Goal: Transaction & Acquisition: Purchase product/service

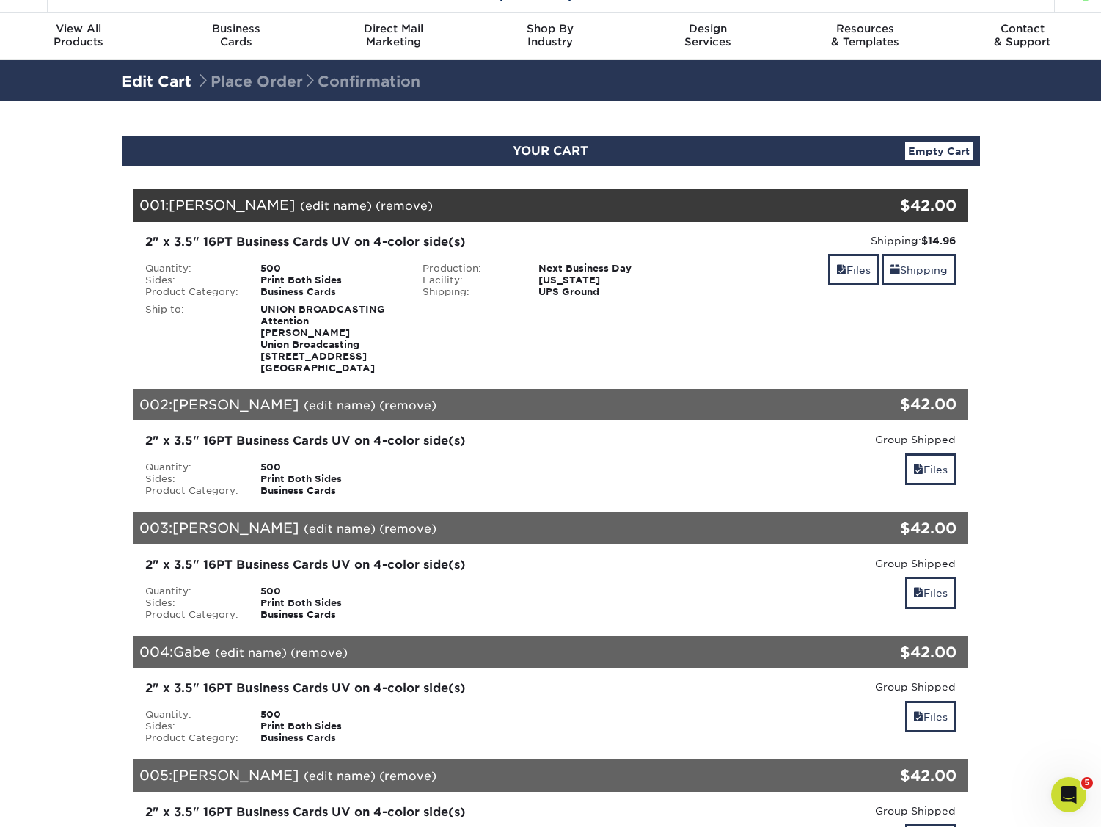
scroll to position [33, 0]
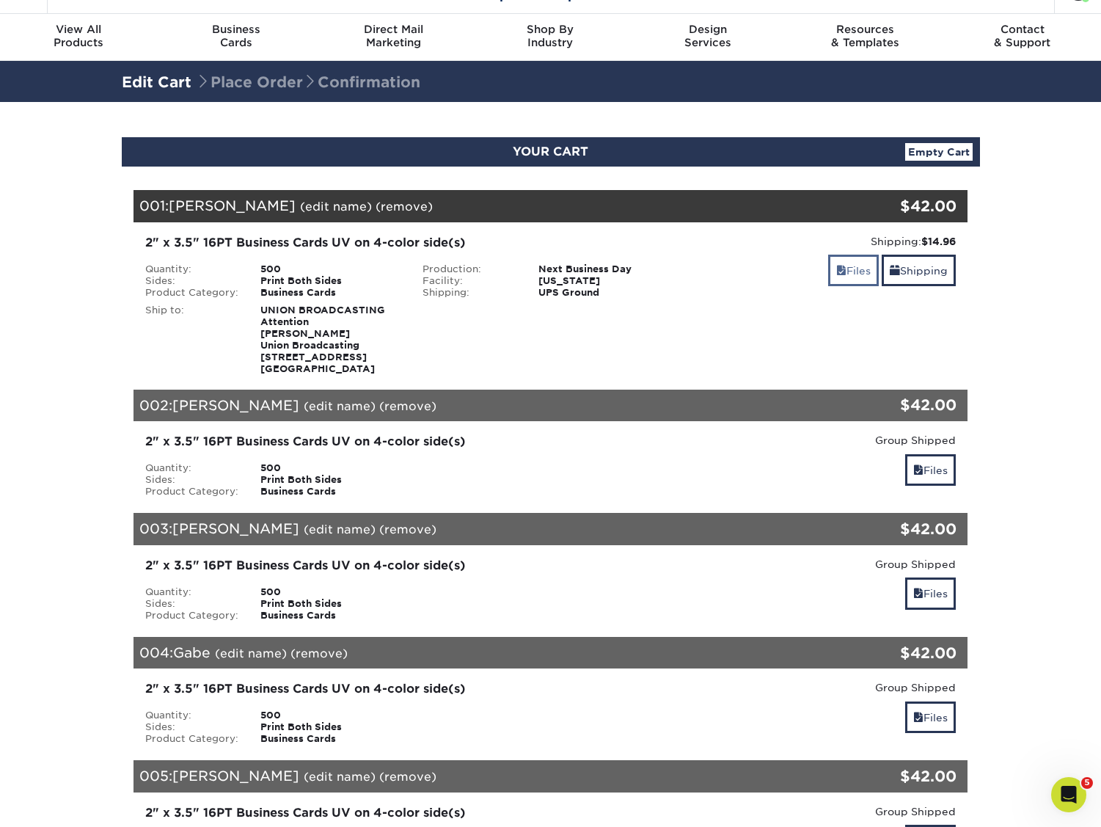
click at [849, 271] on link "Files" at bounding box center [853, 271] width 51 height 32
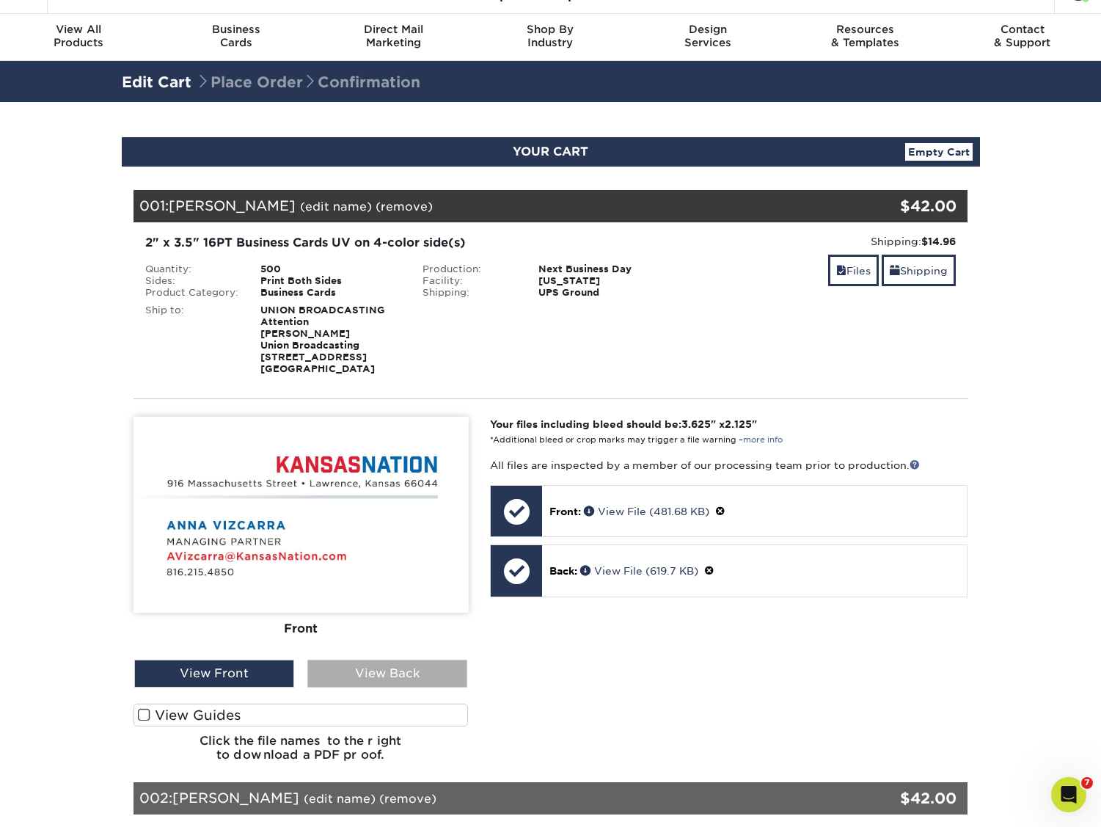
click at [431, 665] on div "View Back" at bounding box center [387, 673] width 160 height 28
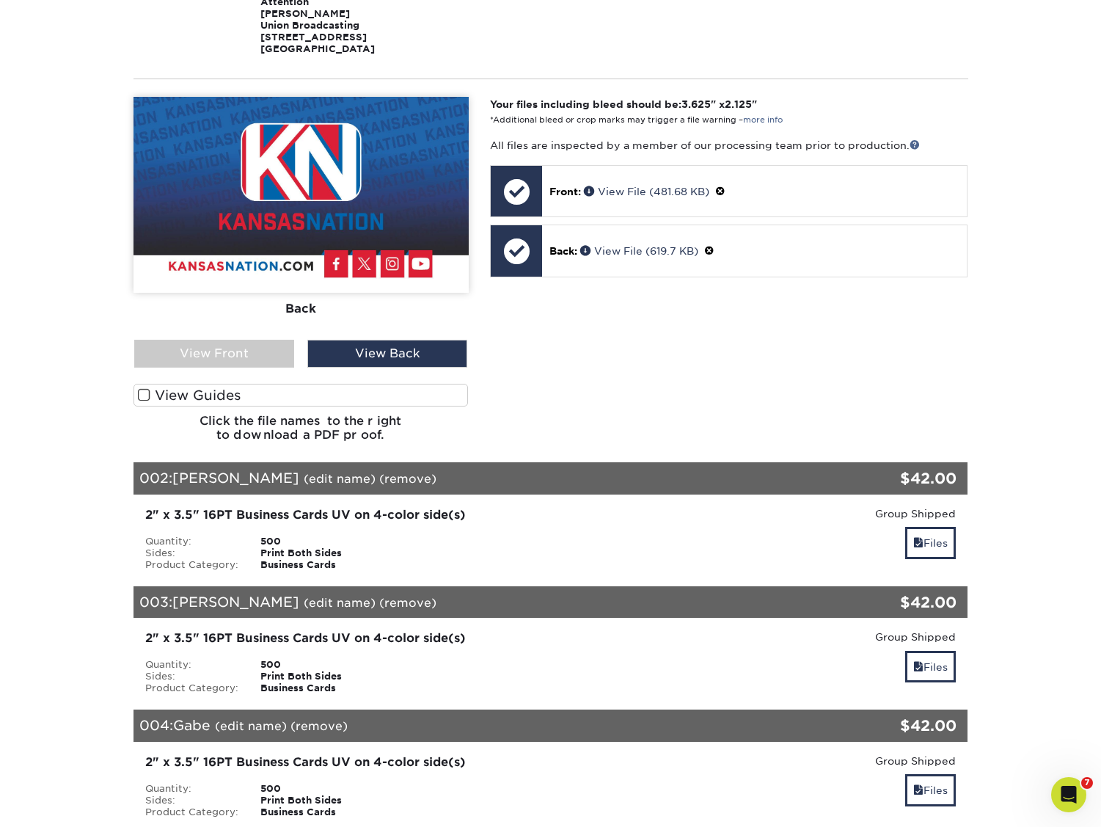
scroll to position [356, 0]
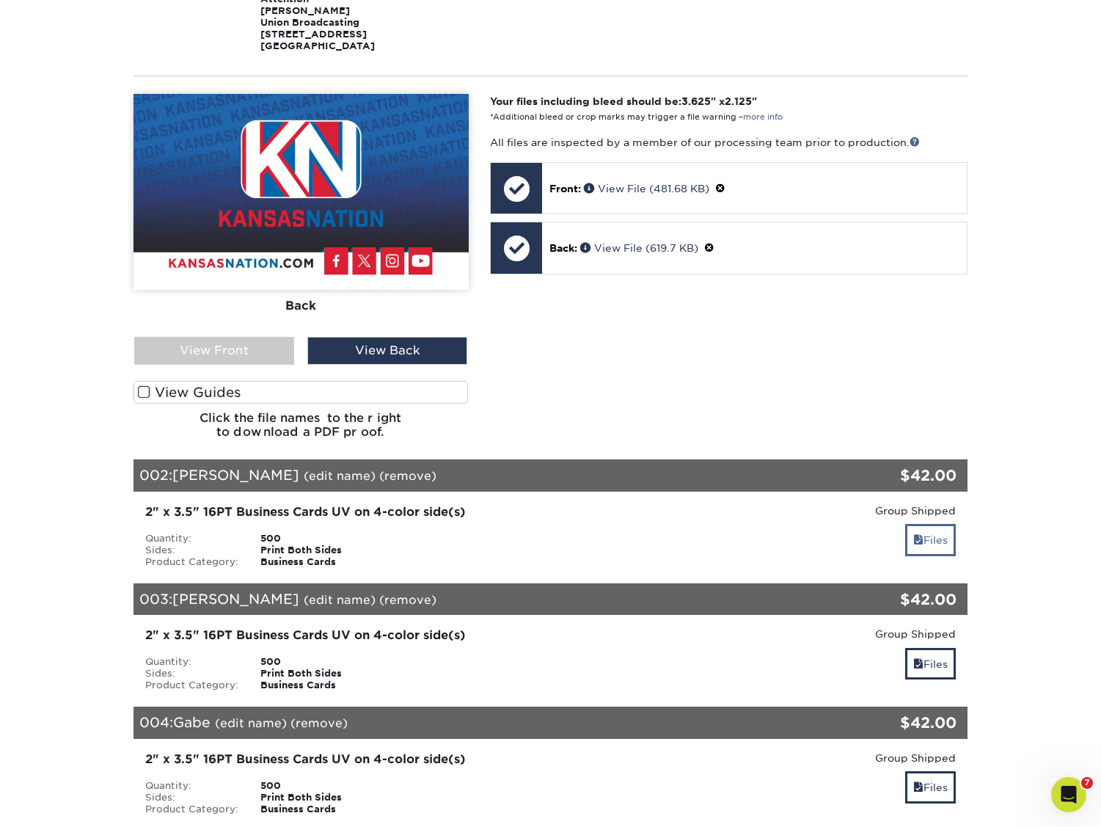
click at [927, 533] on link "Files" at bounding box center [930, 540] width 51 height 32
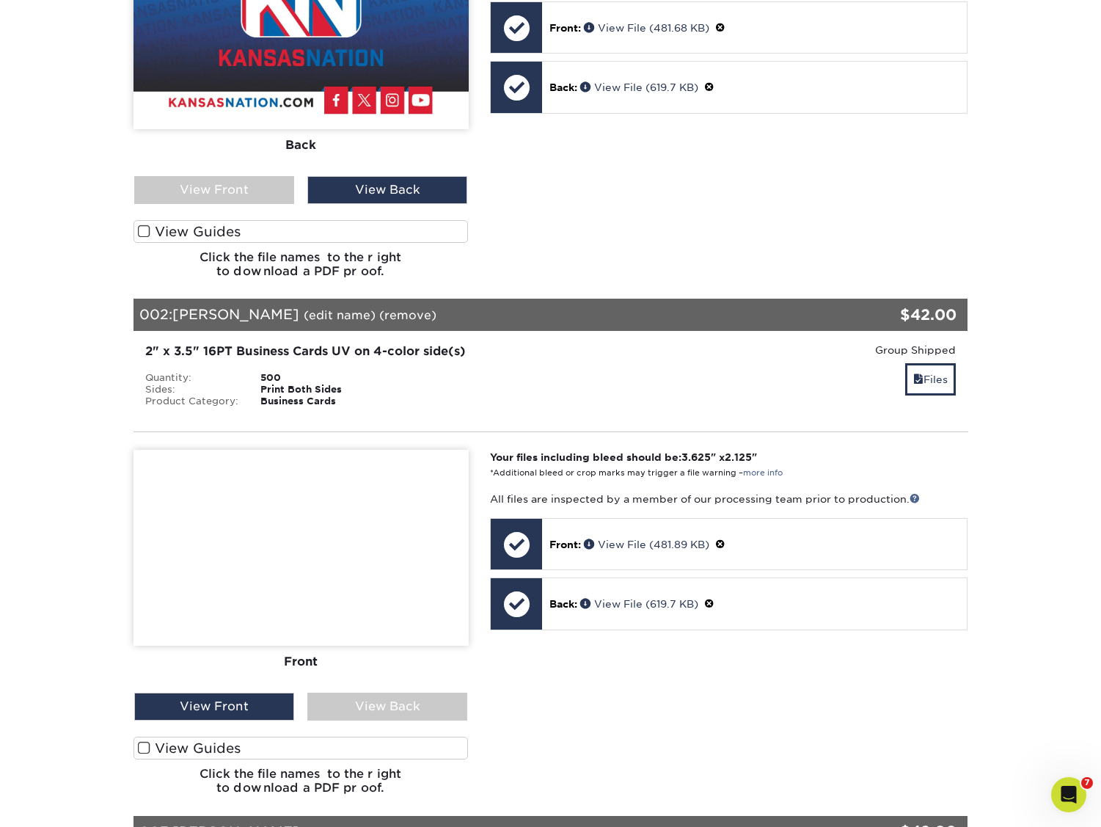
scroll to position [595, 0]
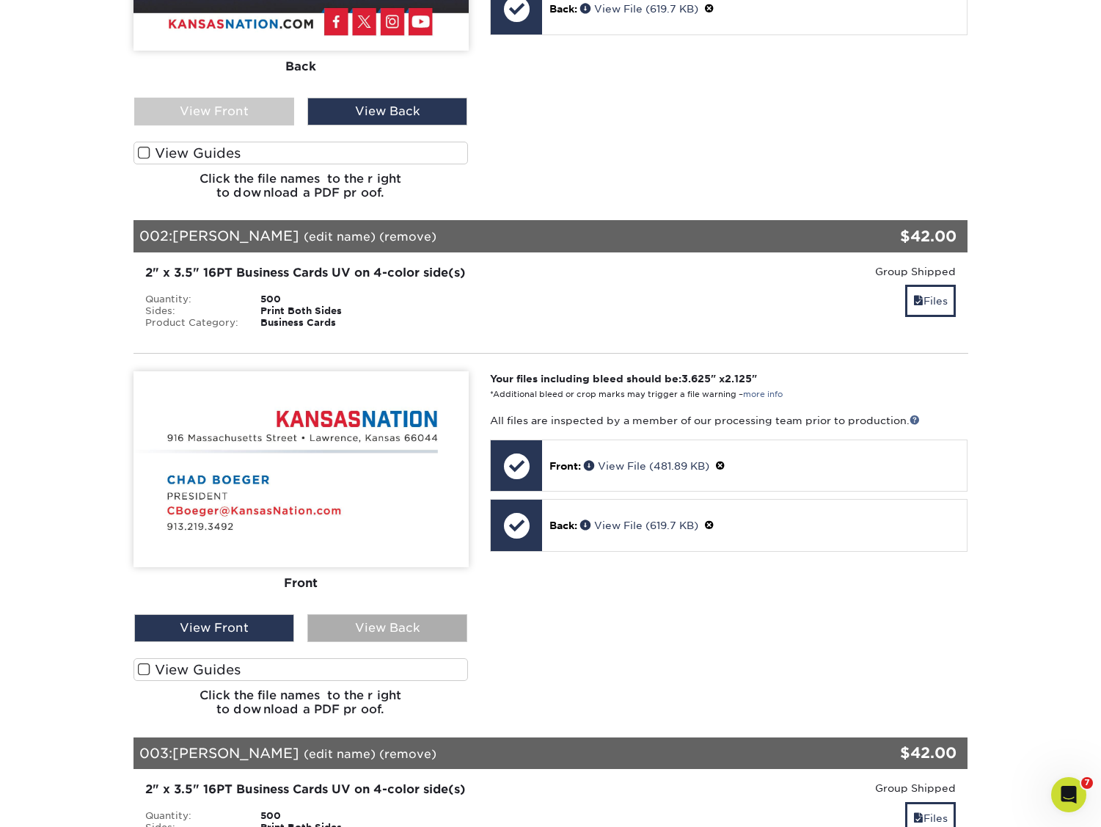
click at [367, 616] on div "View Back" at bounding box center [387, 628] width 160 height 28
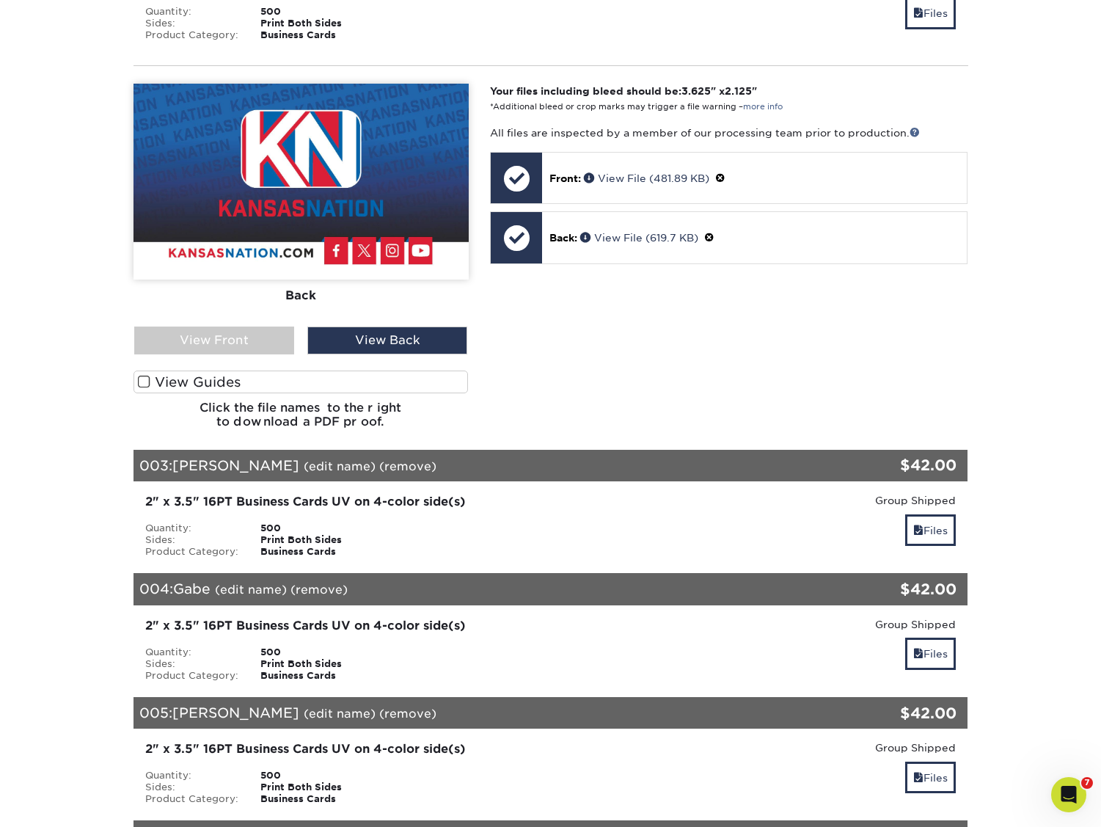
scroll to position [1027, 0]
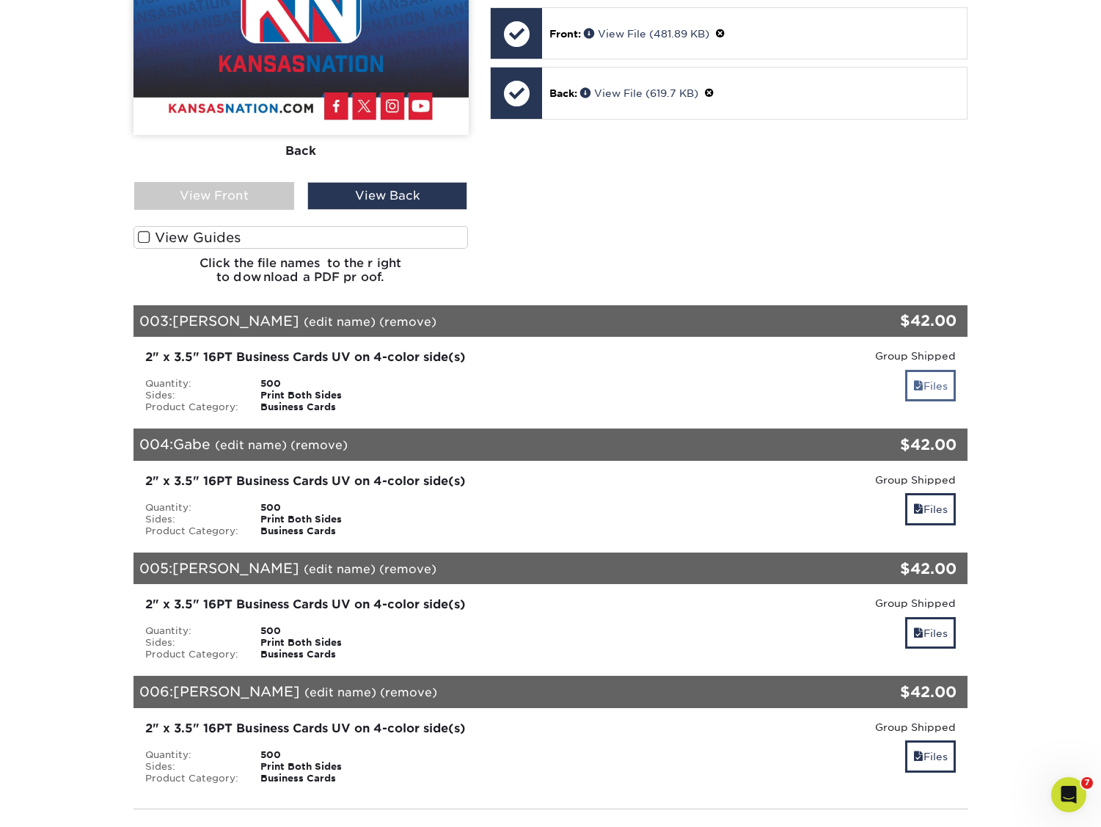
click at [923, 372] on link "Files" at bounding box center [930, 386] width 51 height 32
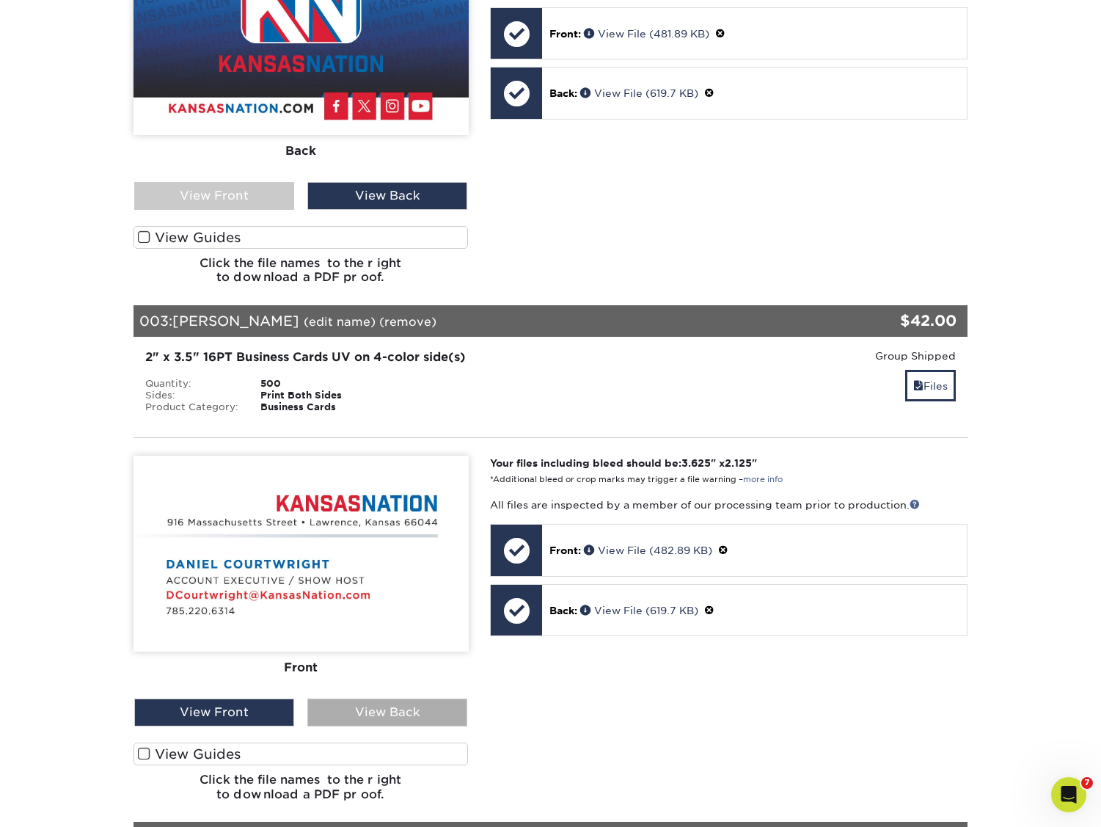
click at [373, 704] on div "View Back" at bounding box center [387, 712] width 160 height 28
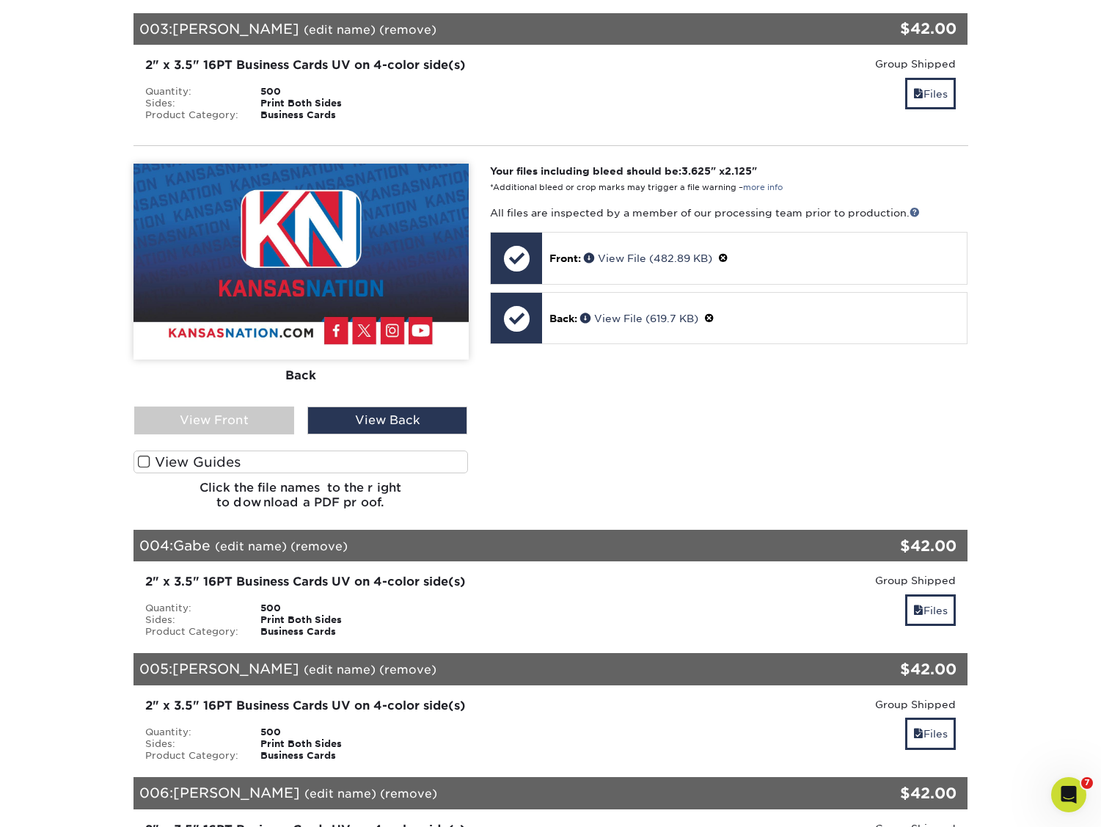
scroll to position [1323, 0]
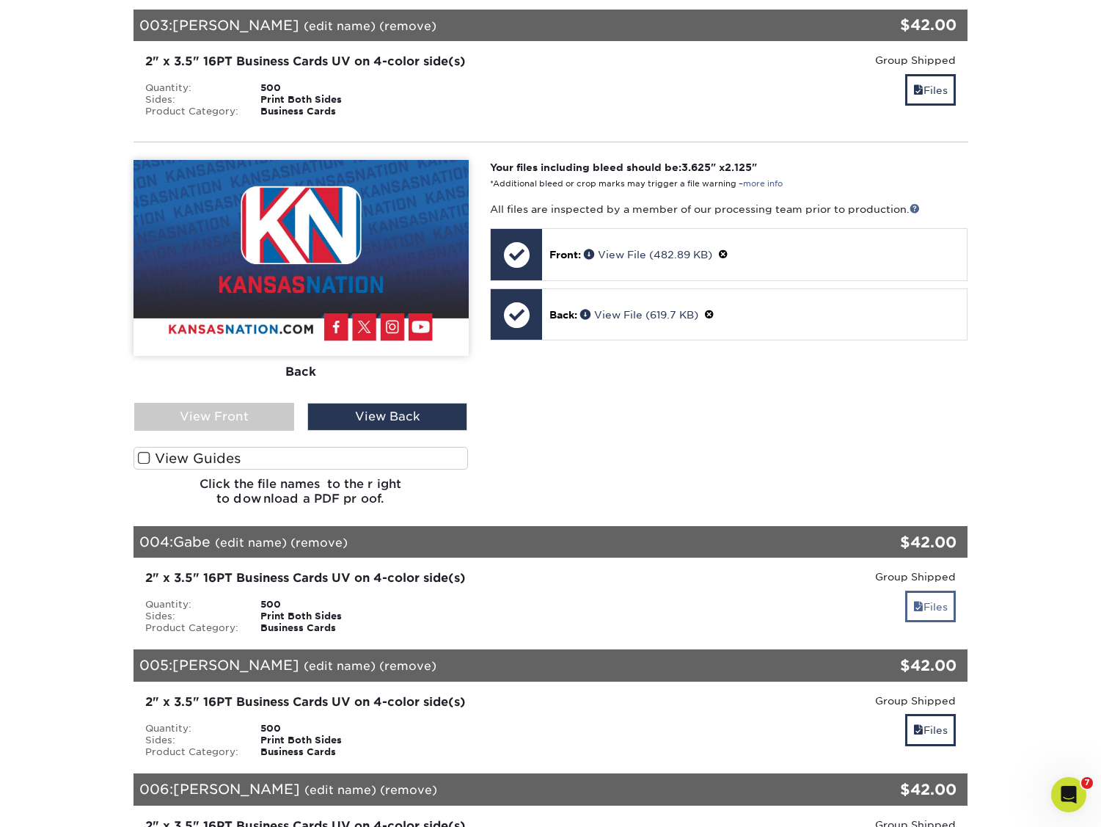
click at [933, 597] on link "Files" at bounding box center [930, 607] width 51 height 32
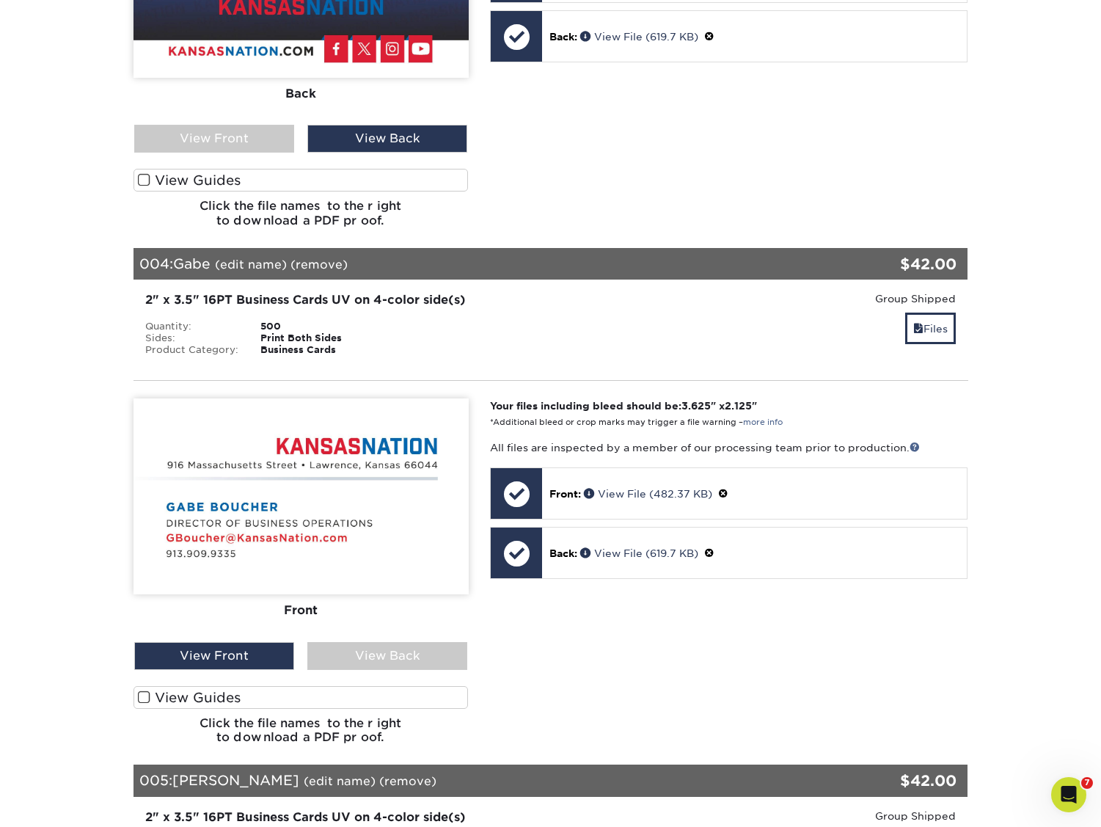
scroll to position [1703, 0]
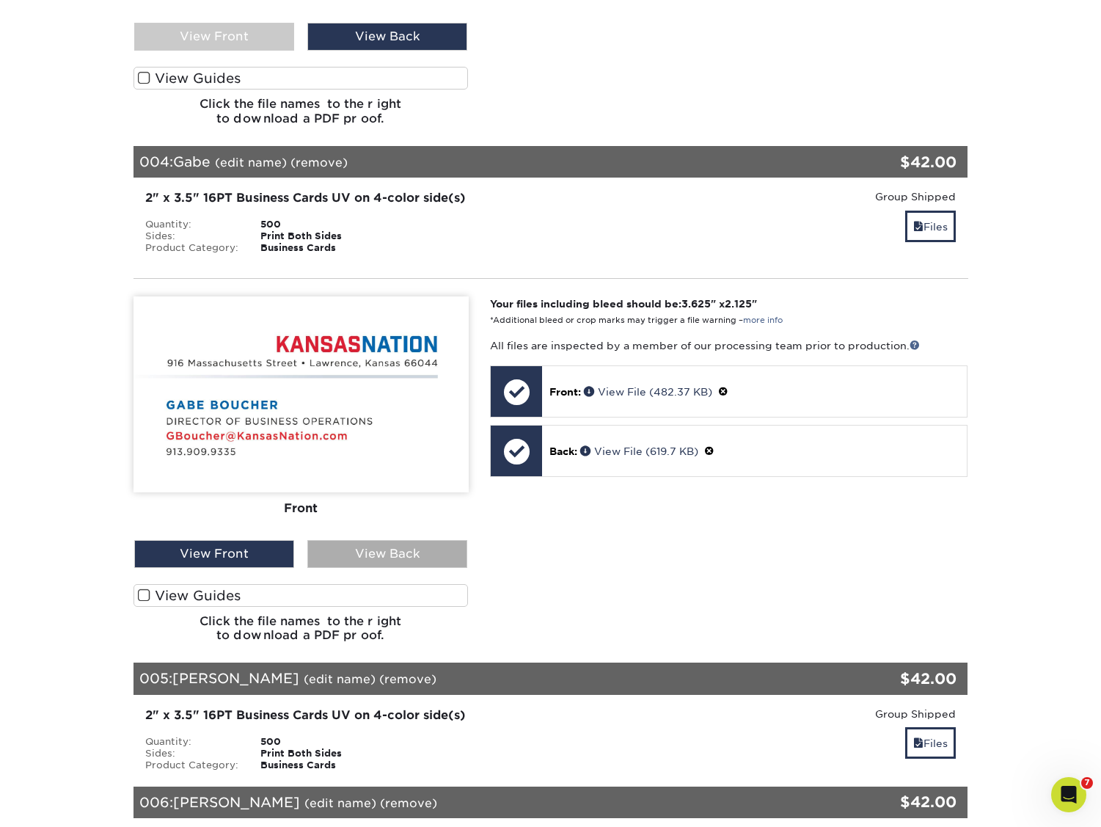
click at [353, 540] on div "View Back" at bounding box center [387, 554] width 160 height 28
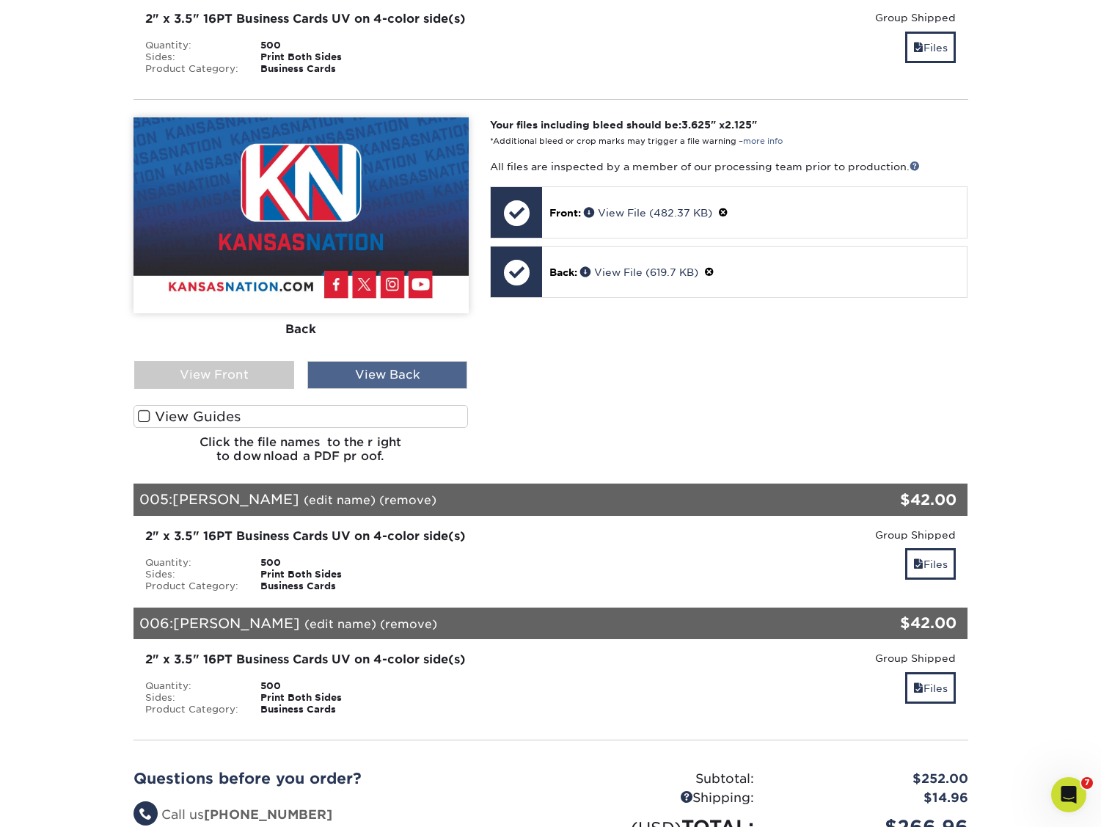
scroll to position [1882, 0]
click at [923, 552] on link "Files" at bounding box center [930, 563] width 51 height 32
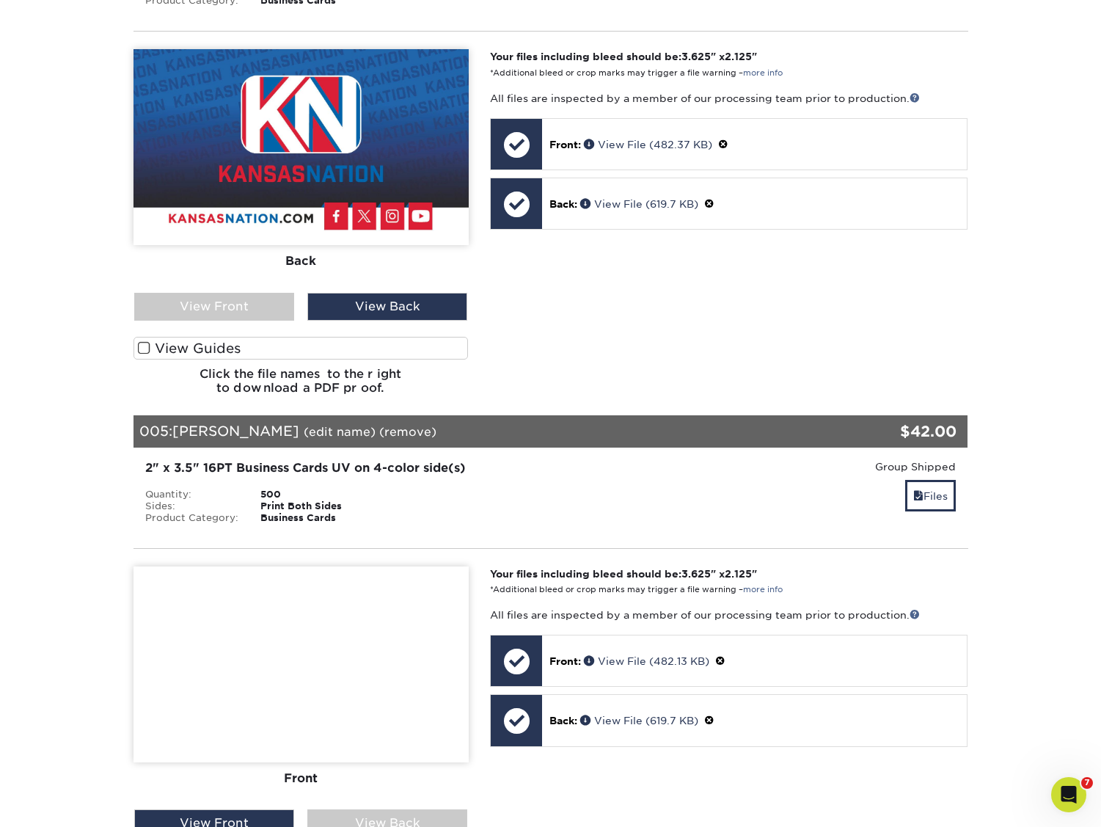
scroll to position [2303, 0]
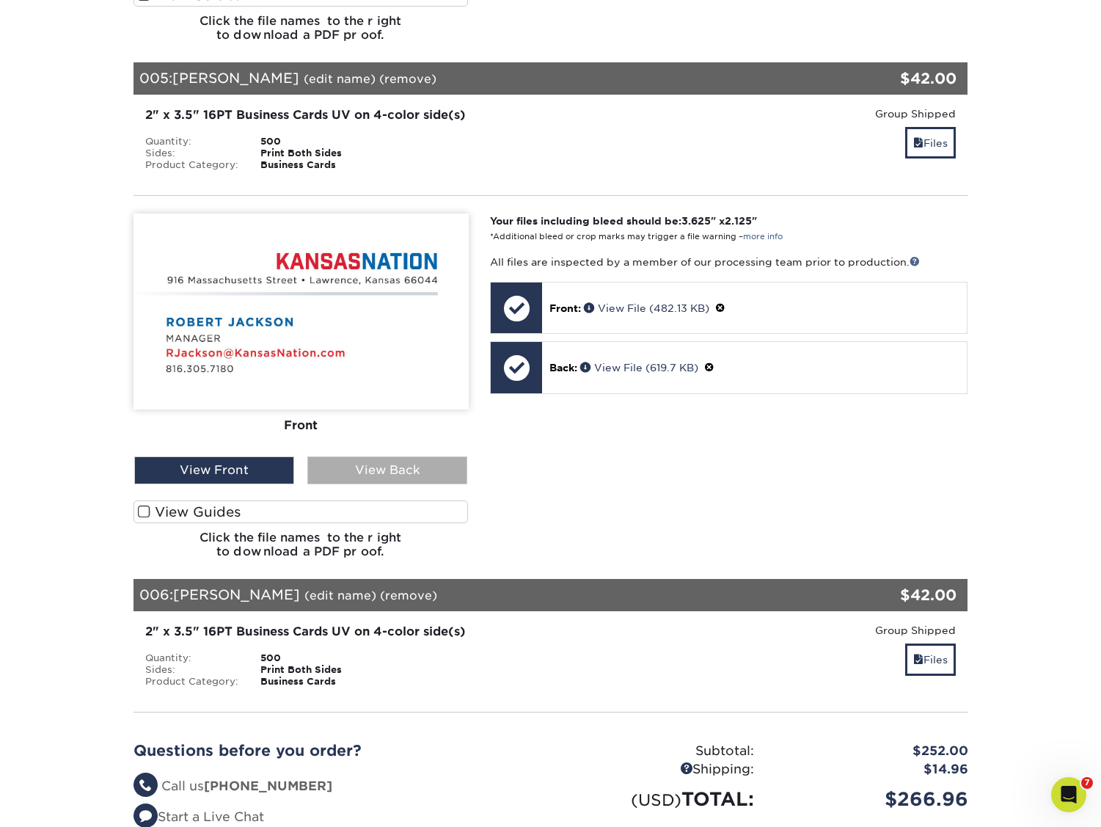
click at [429, 456] on div "View Back" at bounding box center [387, 470] width 160 height 28
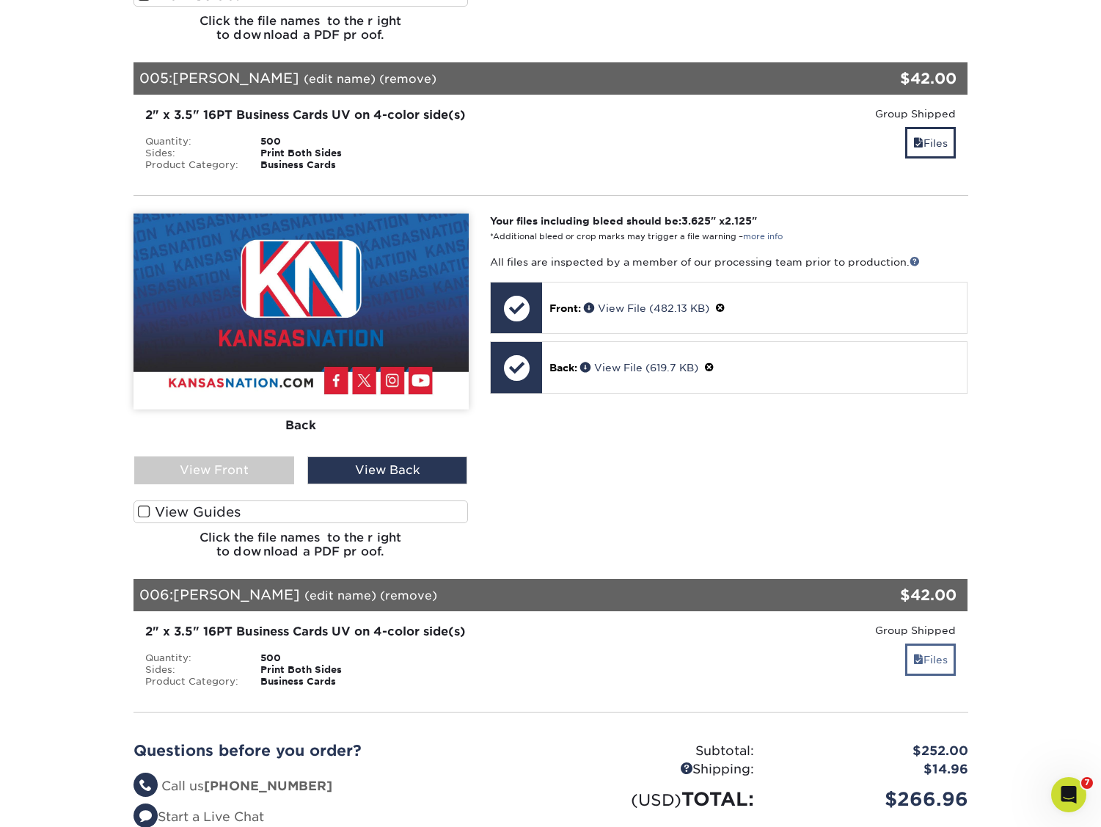
click at [939, 643] on link "Files" at bounding box center [930, 659] width 51 height 32
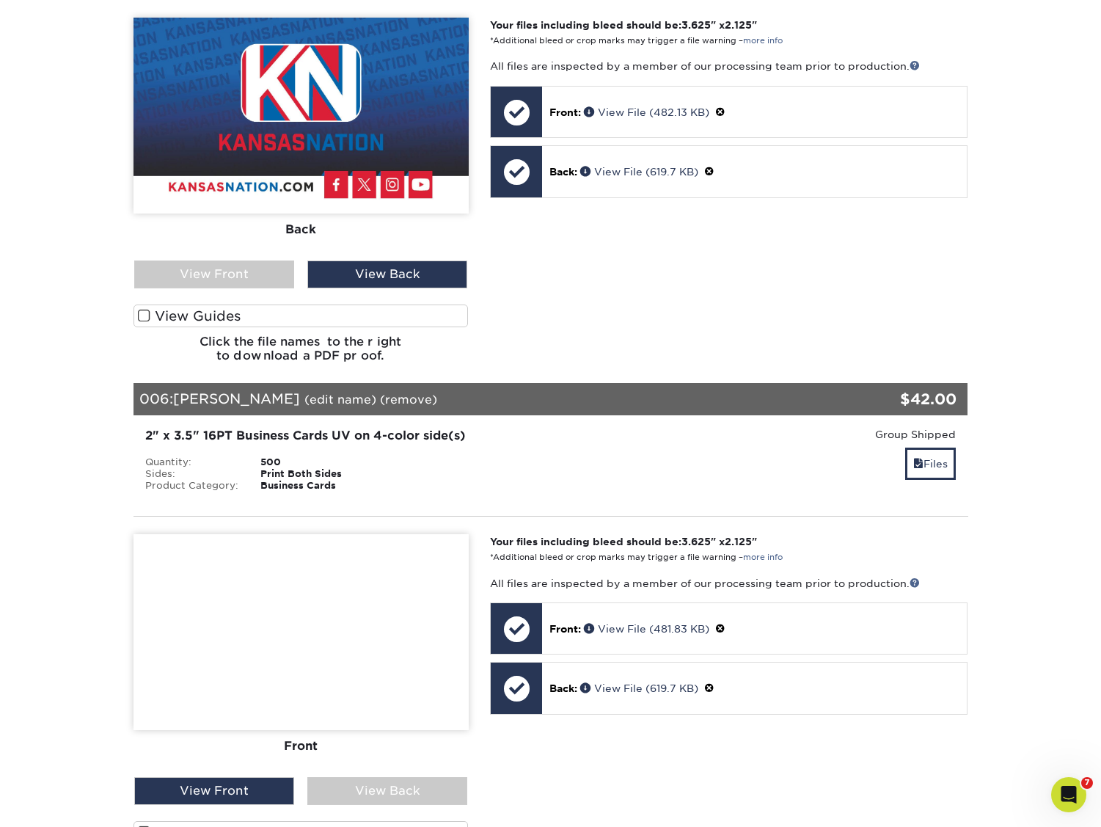
scroll to position [2538, 0]
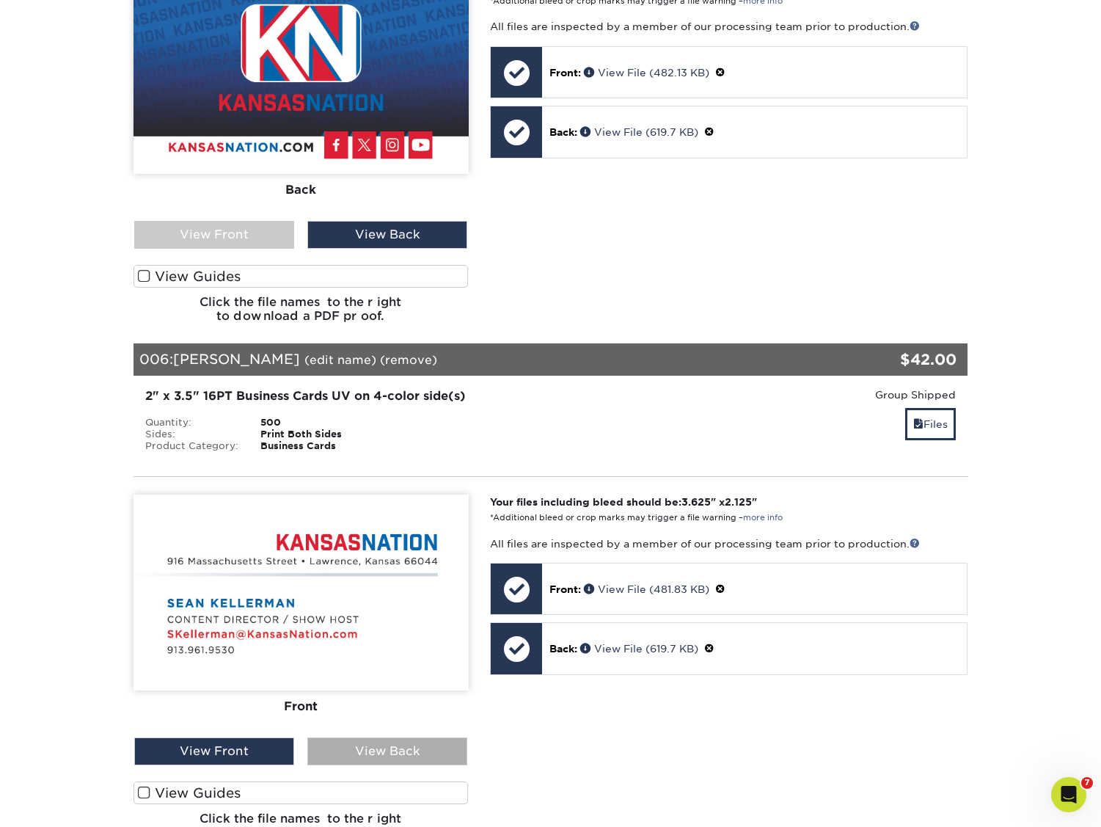
click at [390, 737] on div "View Back" at bounding box center [387, 751] width 160 height 28
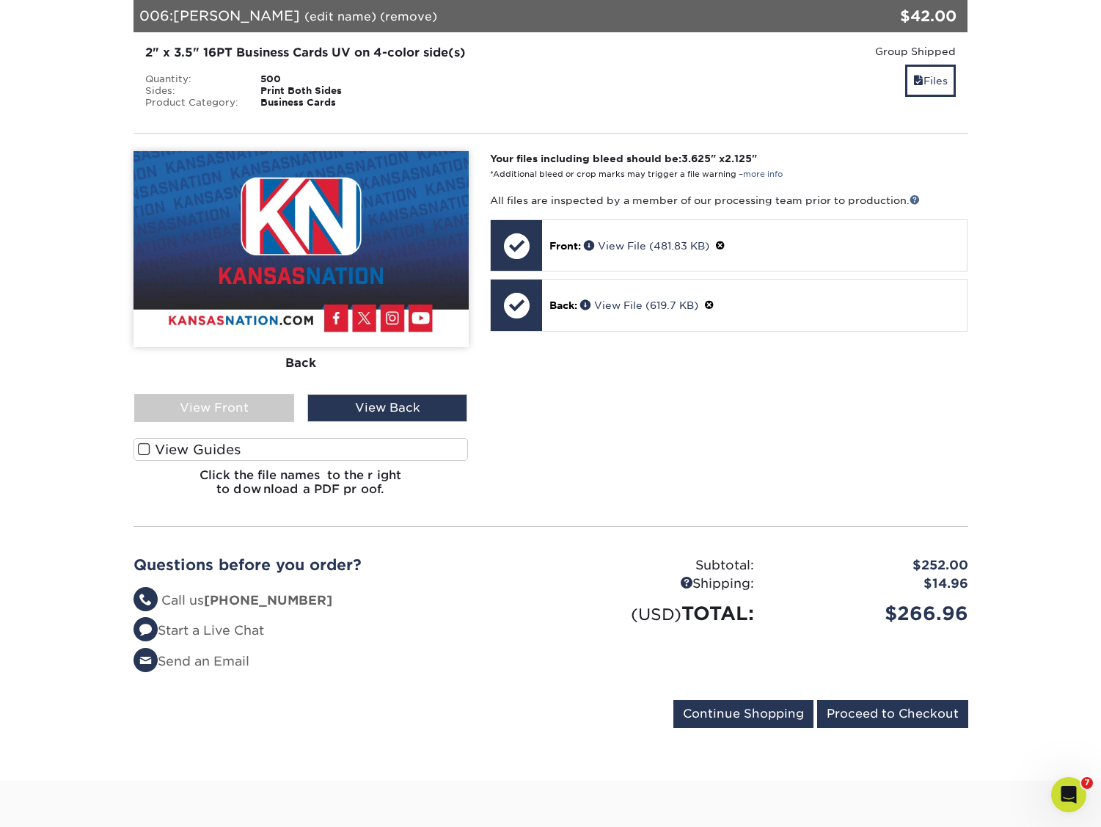
scroll to position [2883, 0]
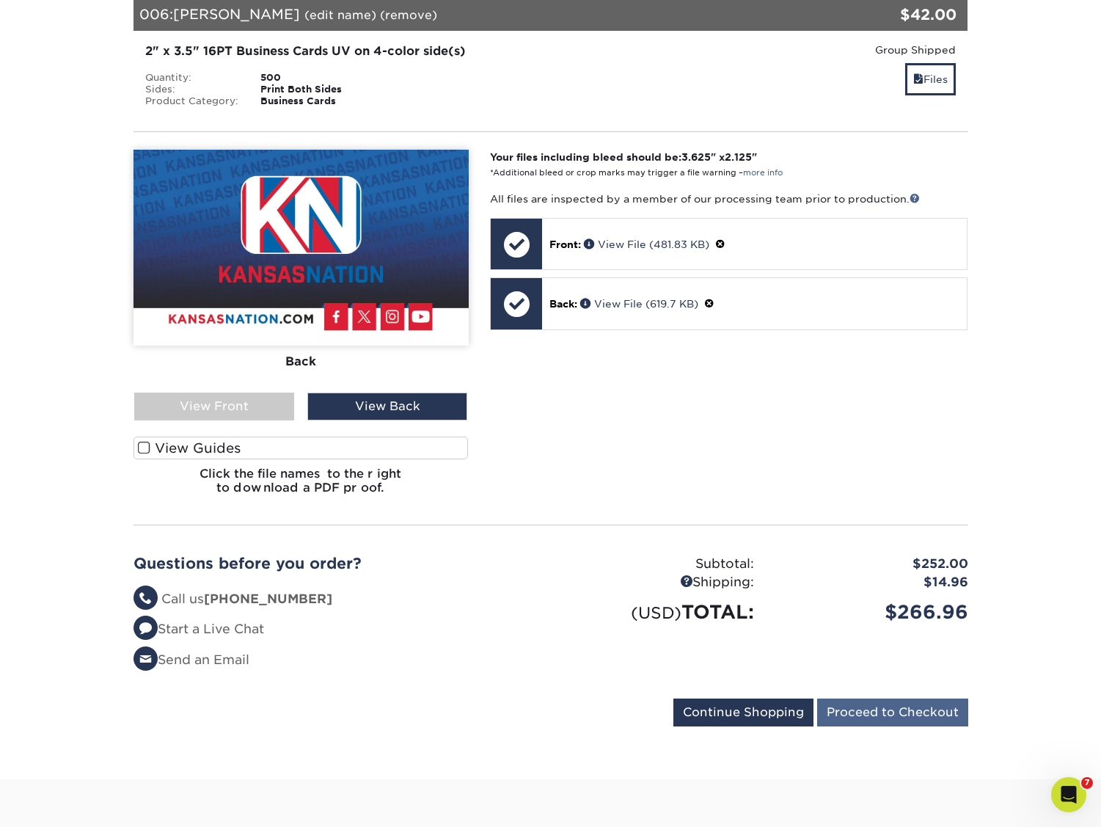
click at [912, 698] on input "Proceed to Checkout" at bounding box center [892, 712] width 151 height 28
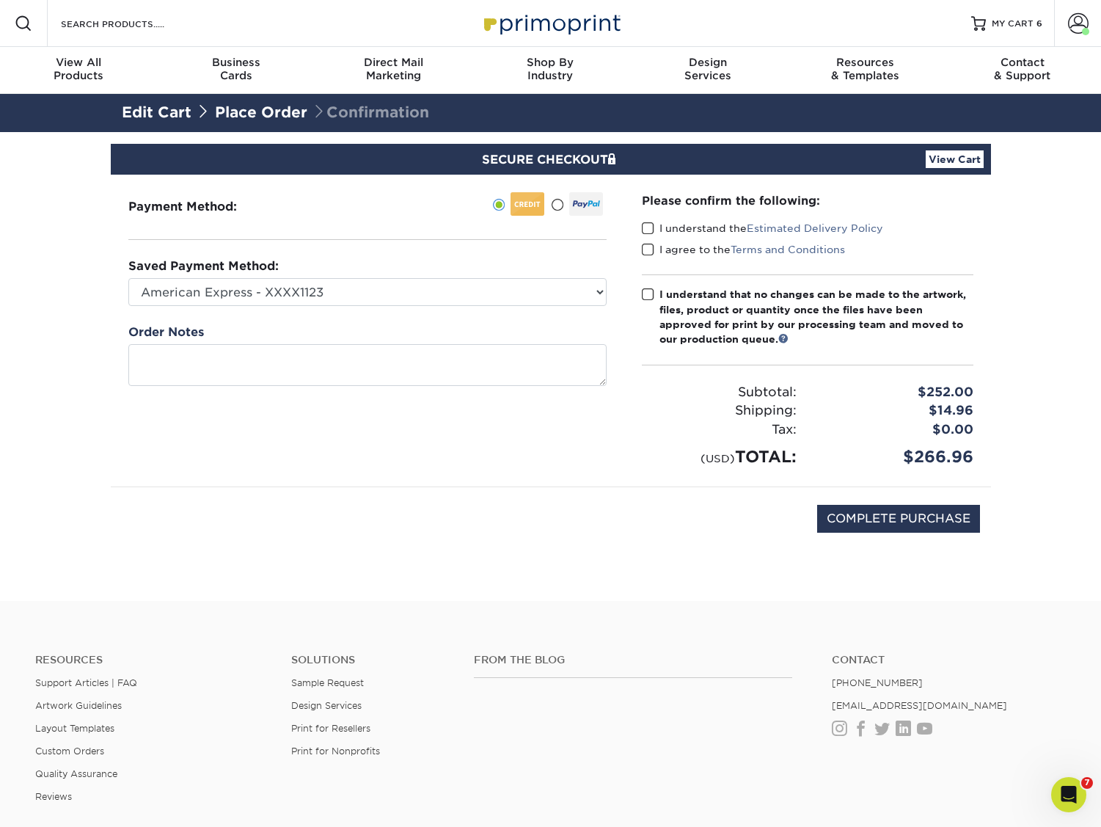
click at [651, 227] on span at bounding box center [648, 229] width 12 height 14
click at [0, 0] on input "I understand the Estimated Delivery Policy" at bounding box center [0, 0] width 0 height 0
click at [646, 253] on span at bounding box center [648, 250] width 12 height 14
click at [0, 0] on input "I agree to the Terms and Conditions" at bounding box center [0, 0] width 0 height 0
click at [646, 295] on span at bounding box center [648, 295] width 12 height 14
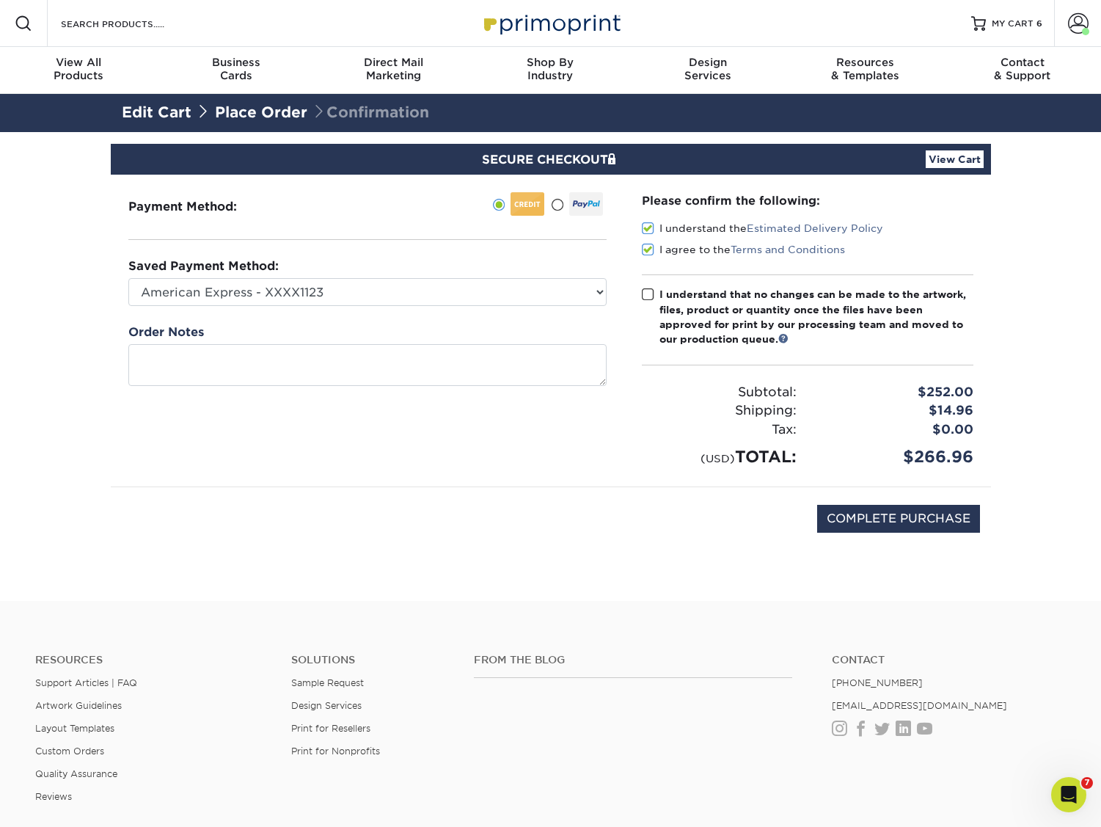
click at [0, 0] on input "I understand that no changes can be made to the artwork, files, product or quan…" at bounding box center [0, 0] width 0 height 0
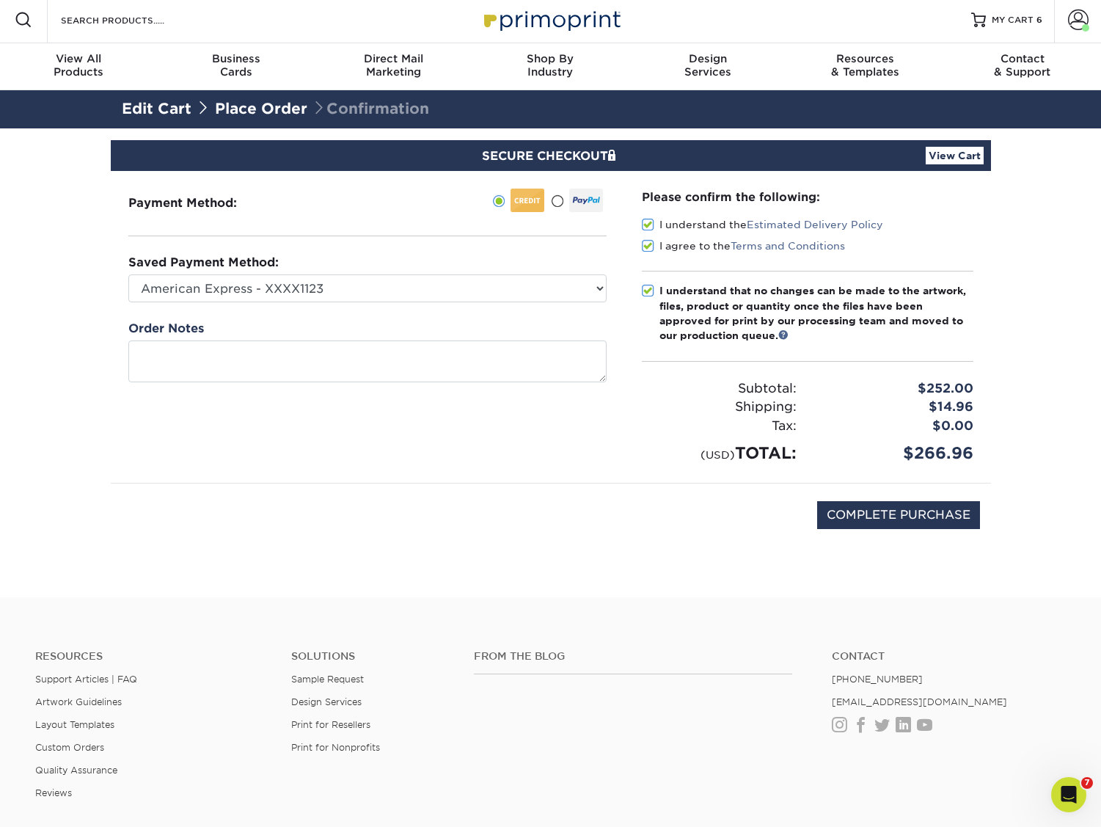
scroll to position [3, 0]
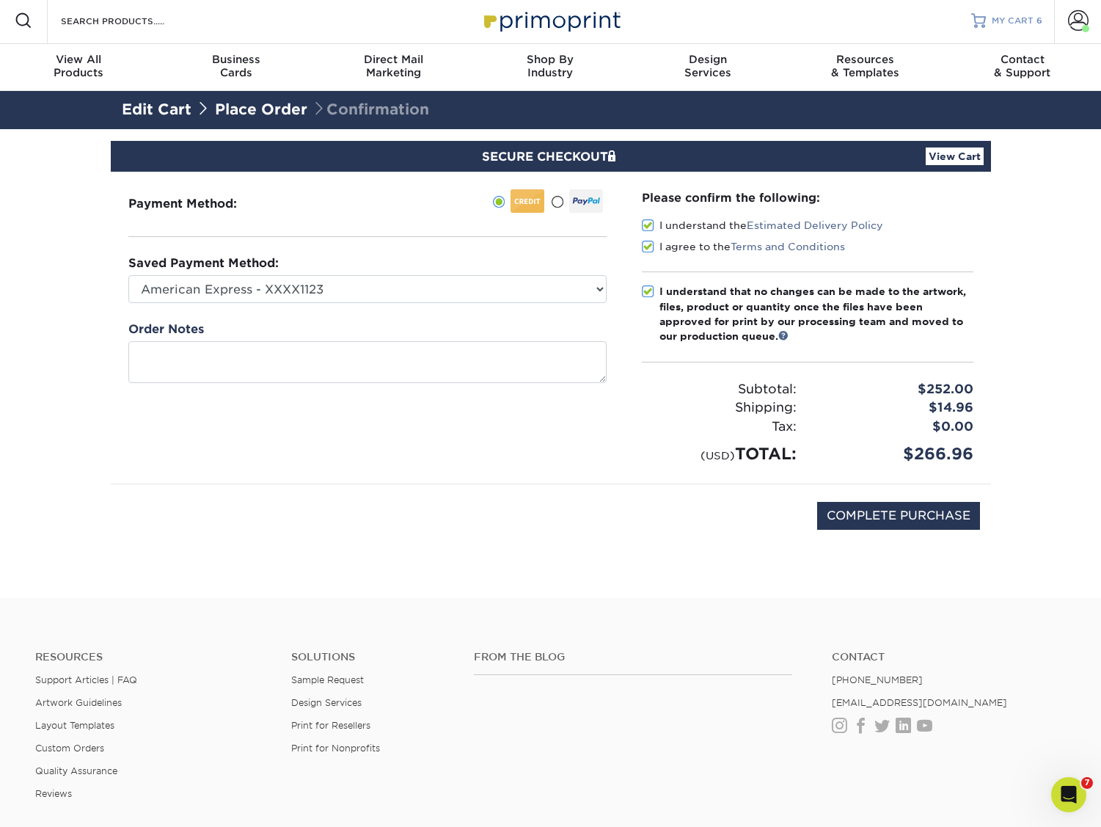
click at [1001, 19] on span "MY CART" at bounding box center [1013, 21] width 42 height 12
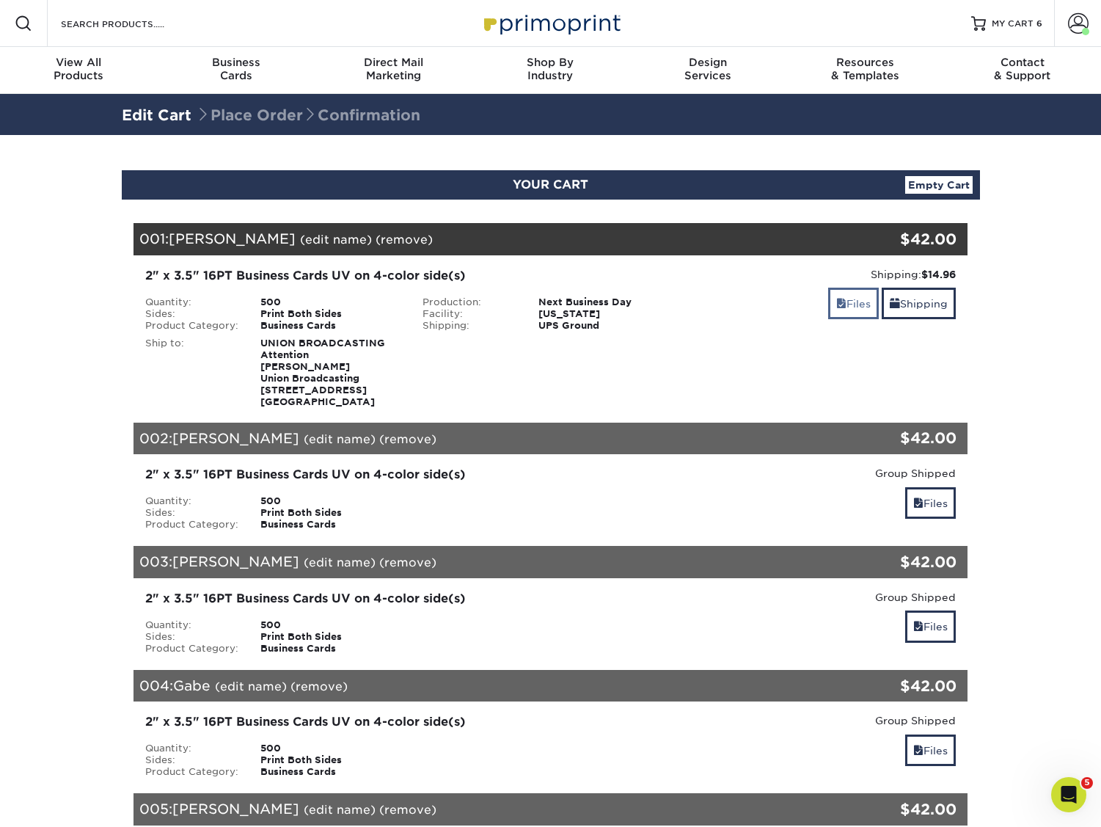
click at [852, 306] on link "Files" at bounding box center [853, 304] width 51 height 32
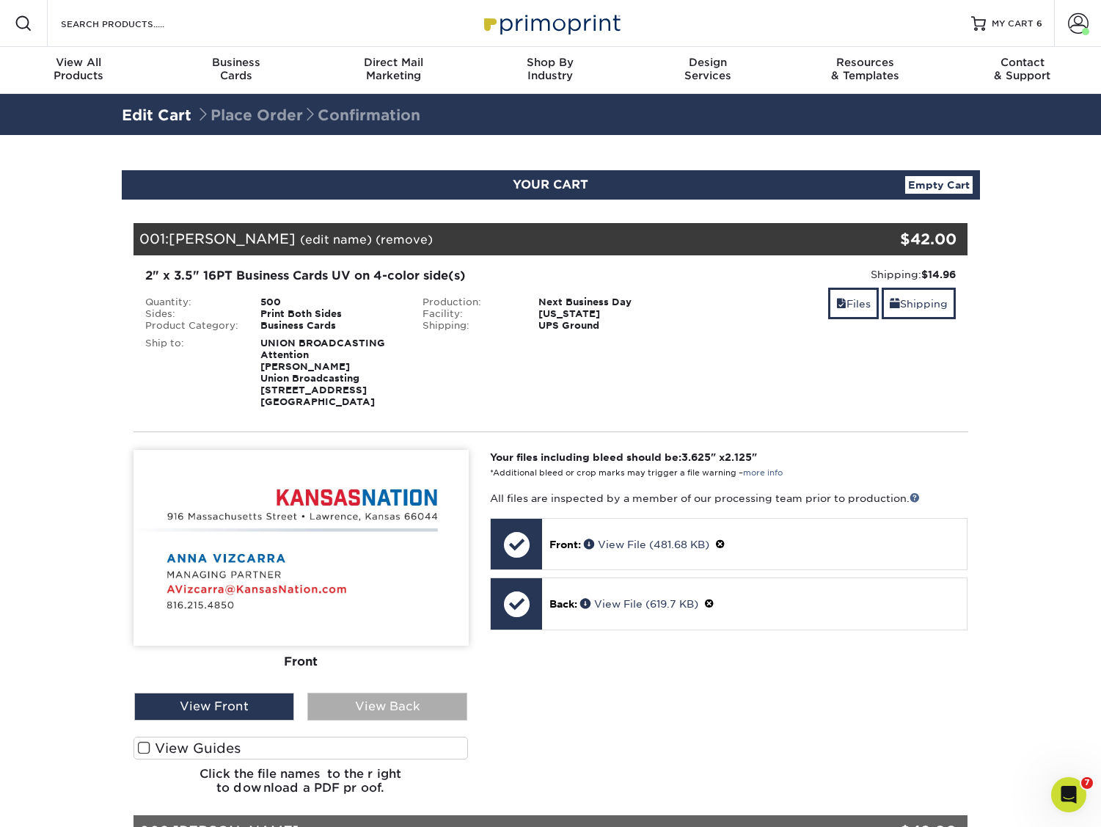
click at [417, 692] on div "View Back" at bounding box center [387, 706] width 160 height 28
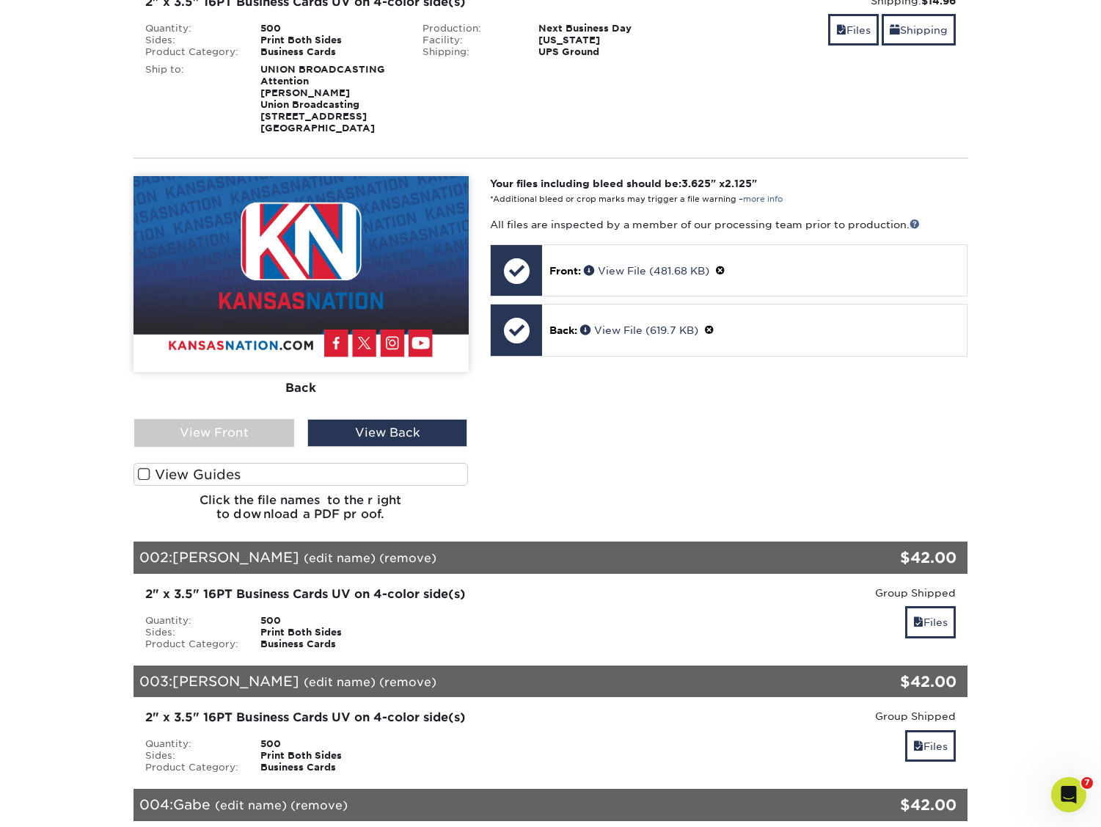
scroll to position [274, 0]
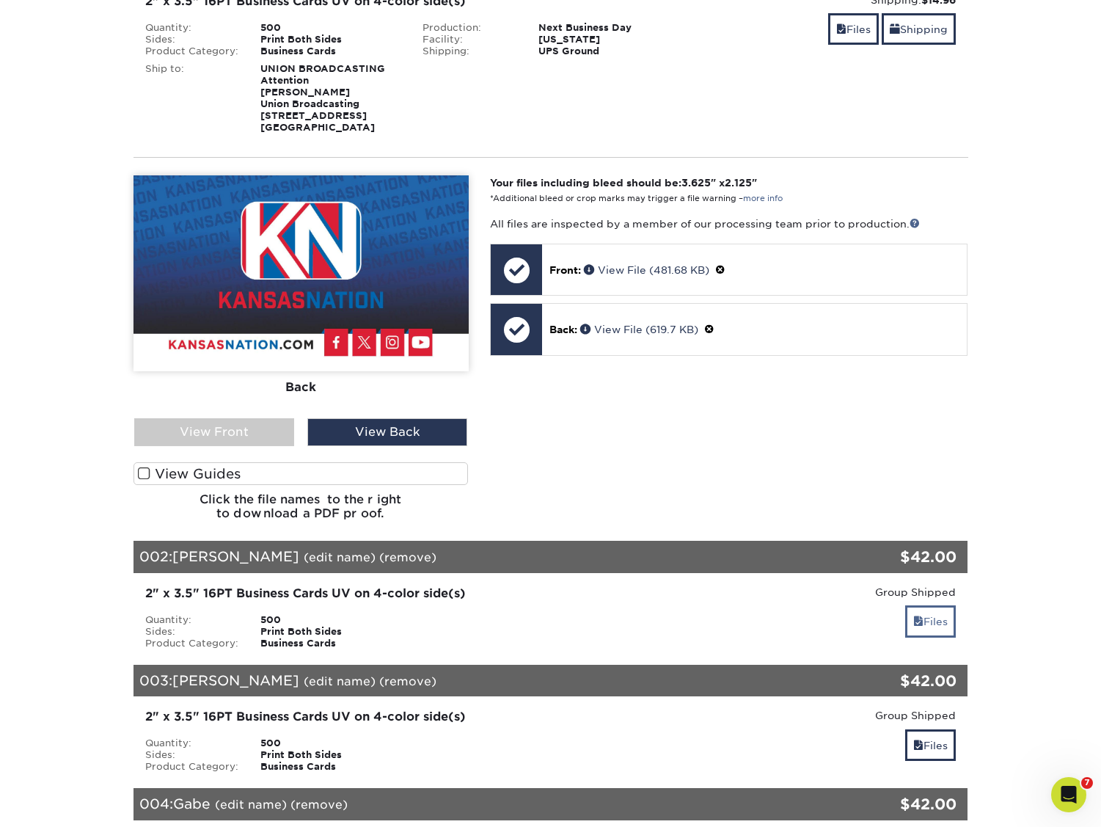
click at [942, 610] on link "Files" at bounding box center [930, 621] width 51 height 32
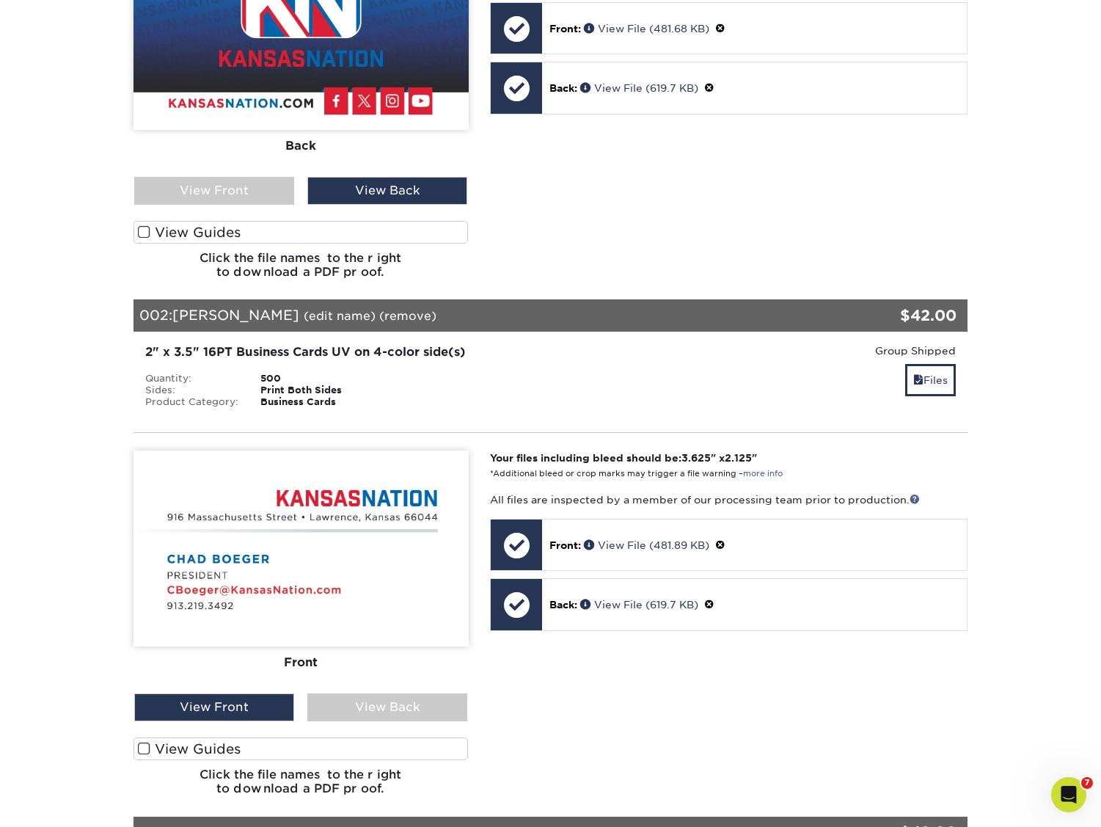
scroll to position [517, 0]
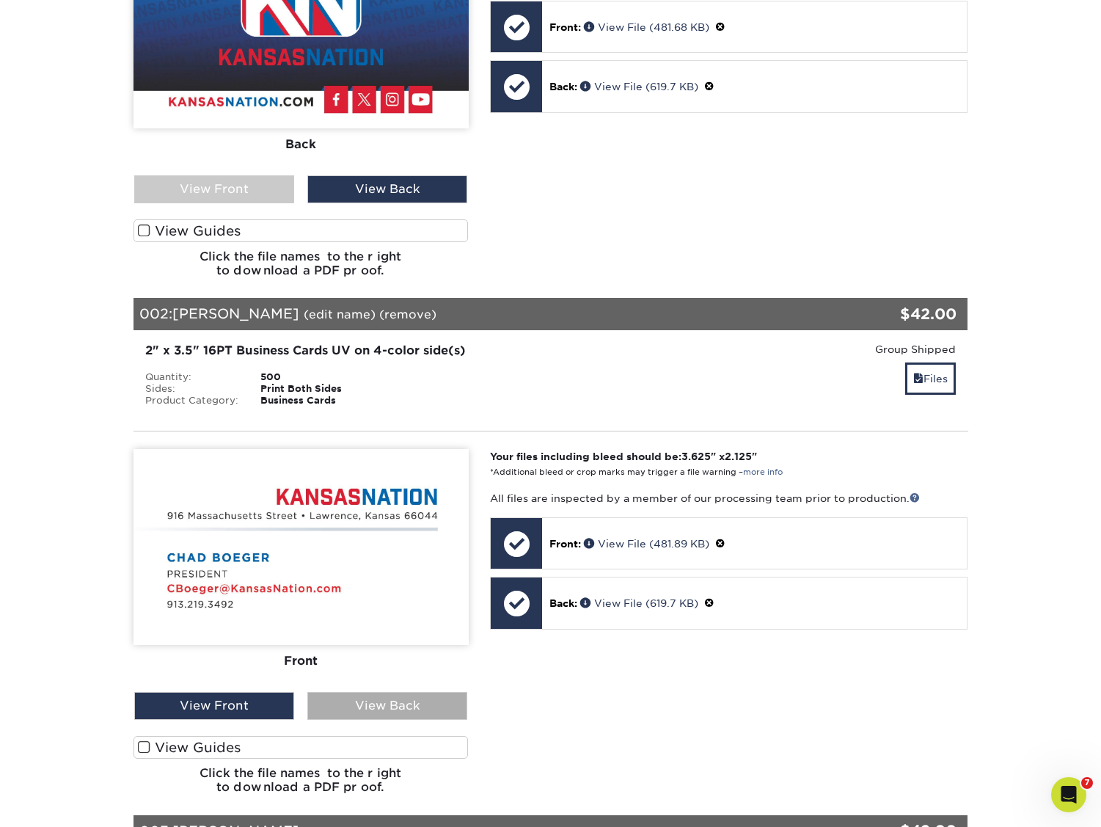
click at [390, 693] on div "View Back" at bounding box center [387, 706] width 160 height 28
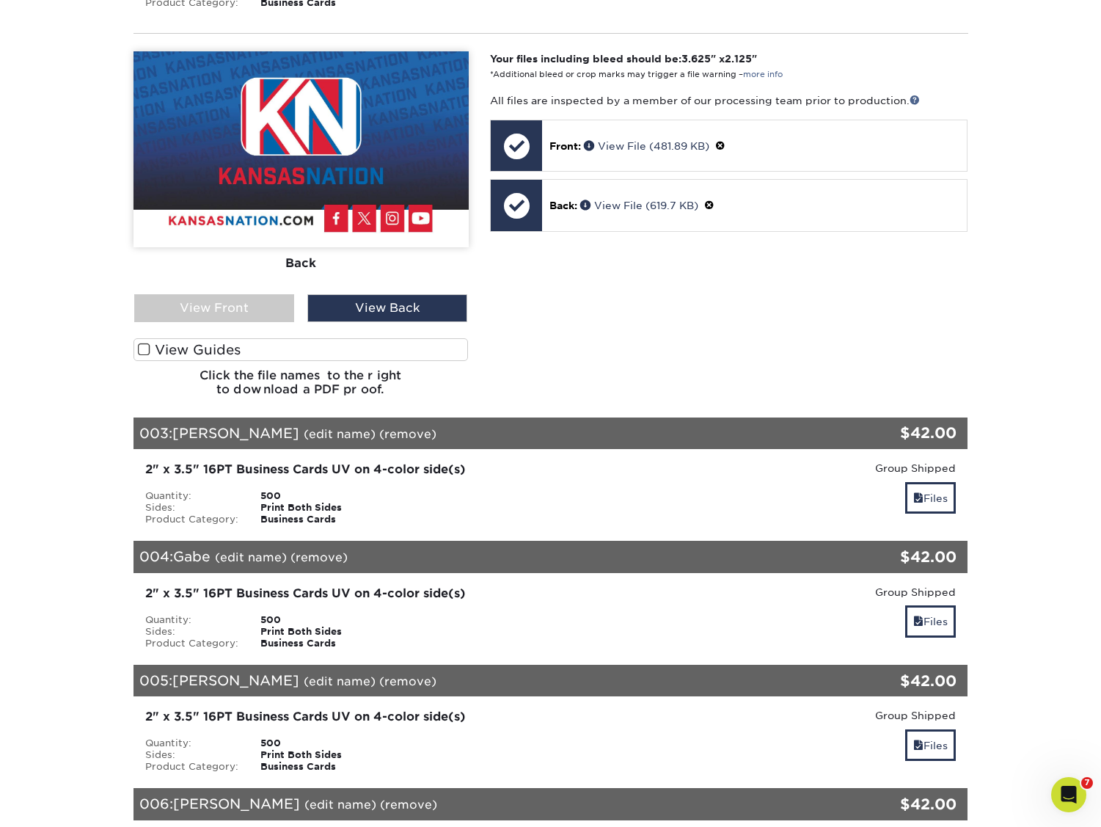
scroll to position [915, 0]
click at [923, 483] on link "Files" at bounding box center [930, 498] width 51 height 32
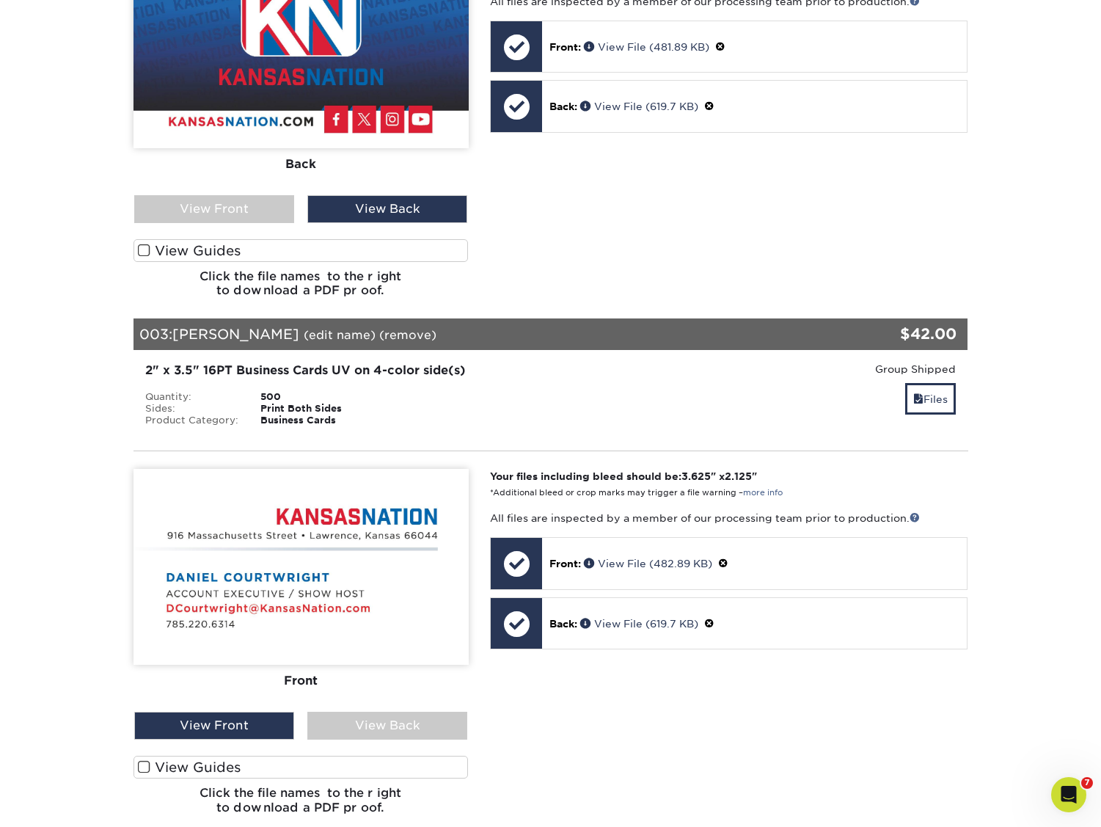
scroll to position [1144, 0]
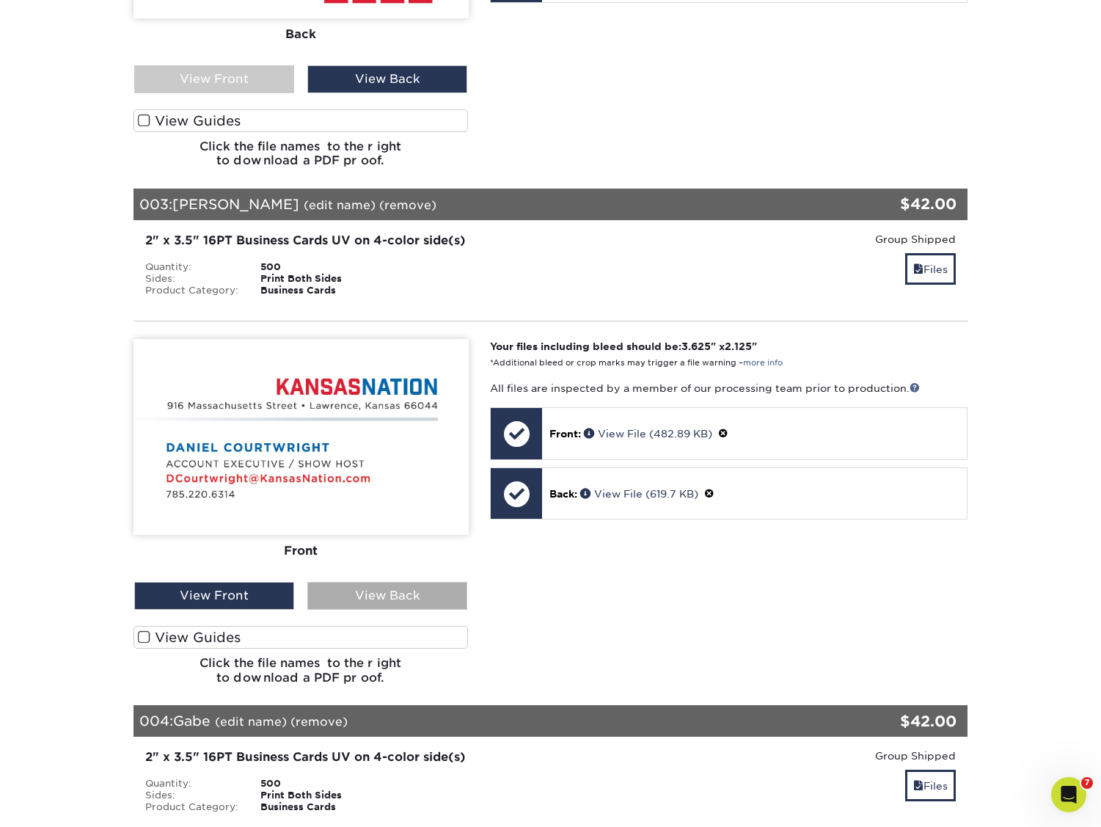
click at [382, 582] on div "View Back" at bounding box center [387, 596] width 160 height 28
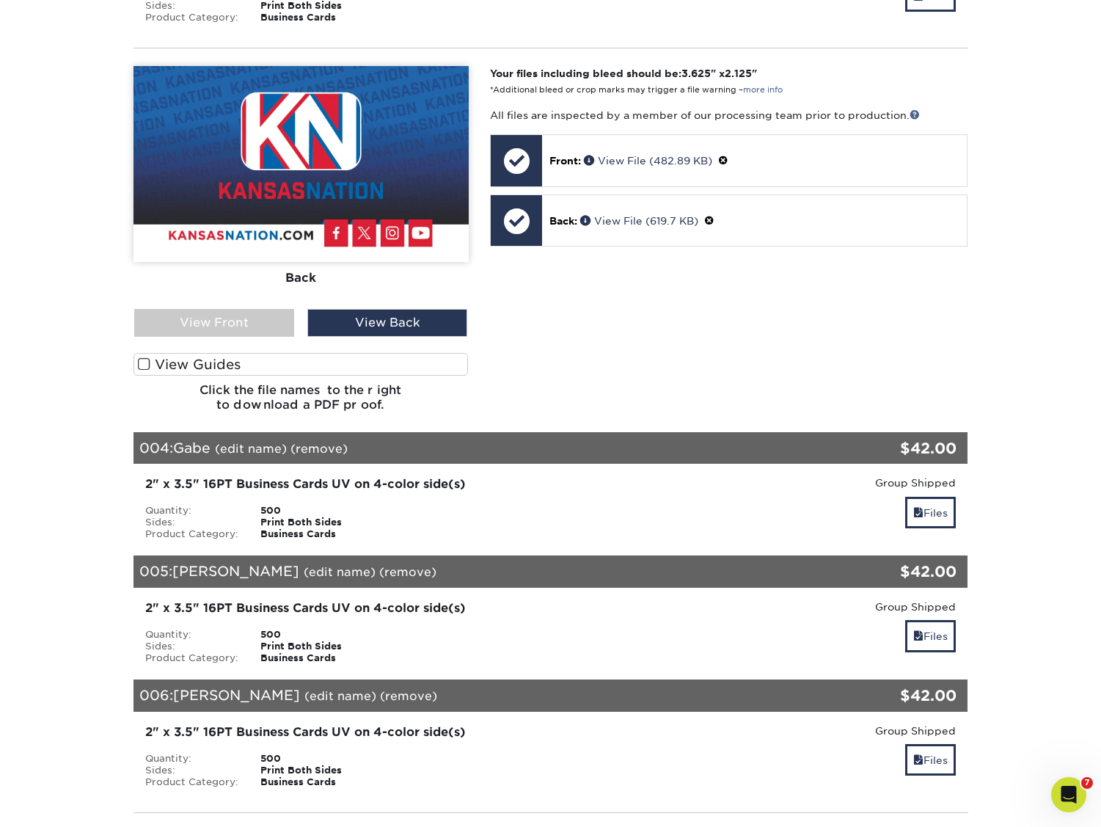
scroll to position [1417, 0]
click at [934, 498] on link "Files" at bounding box center [930, 513] width 51 height 32
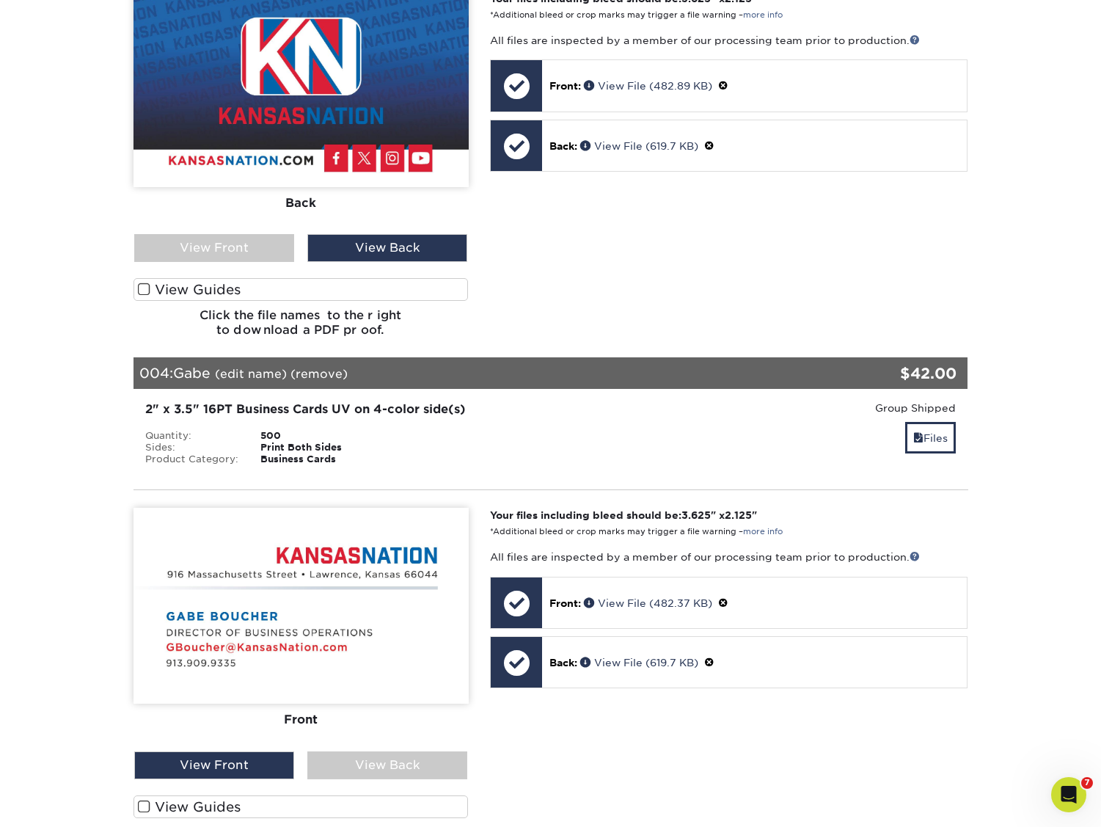
scroll to position [1557, 0]
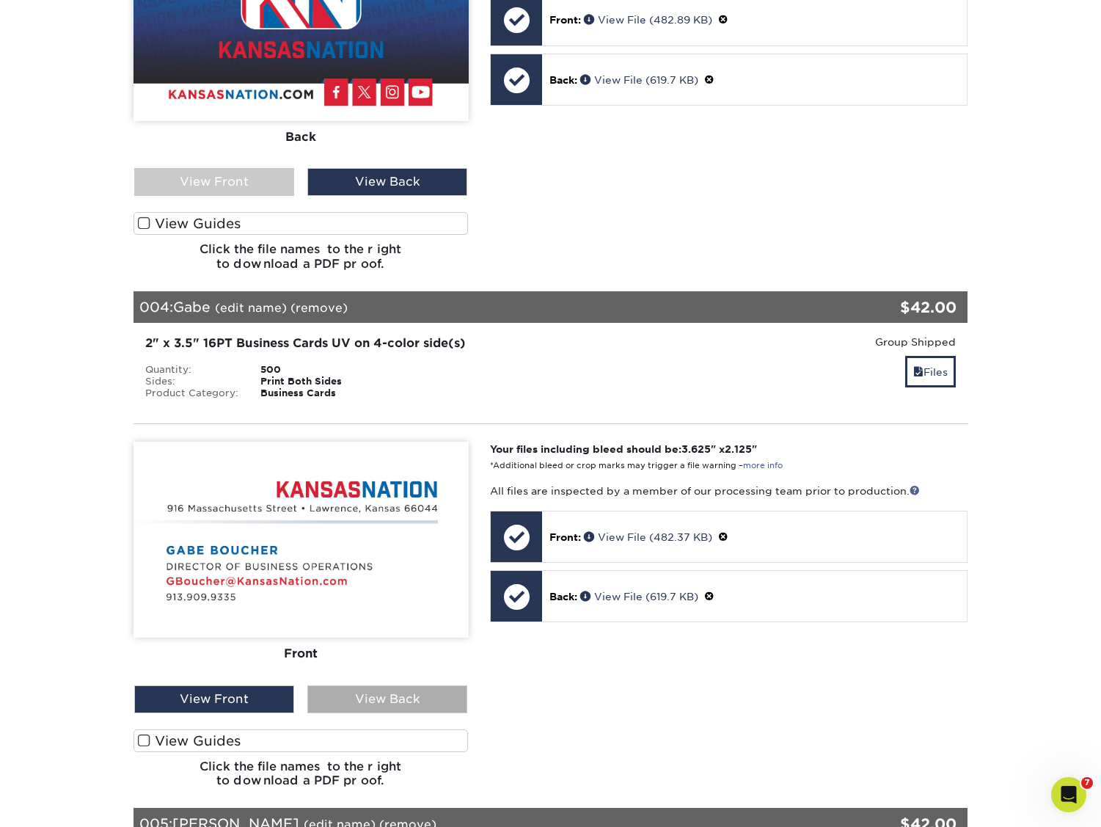
click at [384, 685] on div "View Back" at bounding box center [387, 699] width 160 height 28
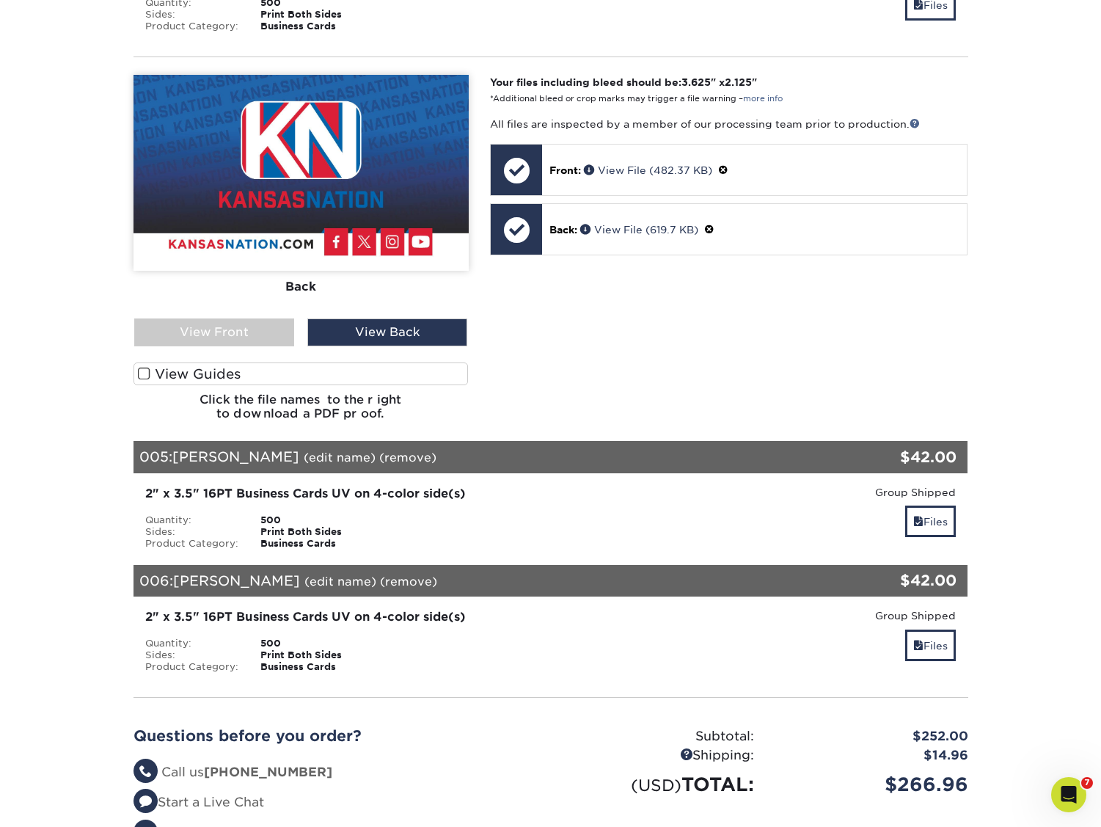
scroll to position [1924, 0]
click at [932, 514] on link "Files" at bounding box center [930, 521] width 51 height 32
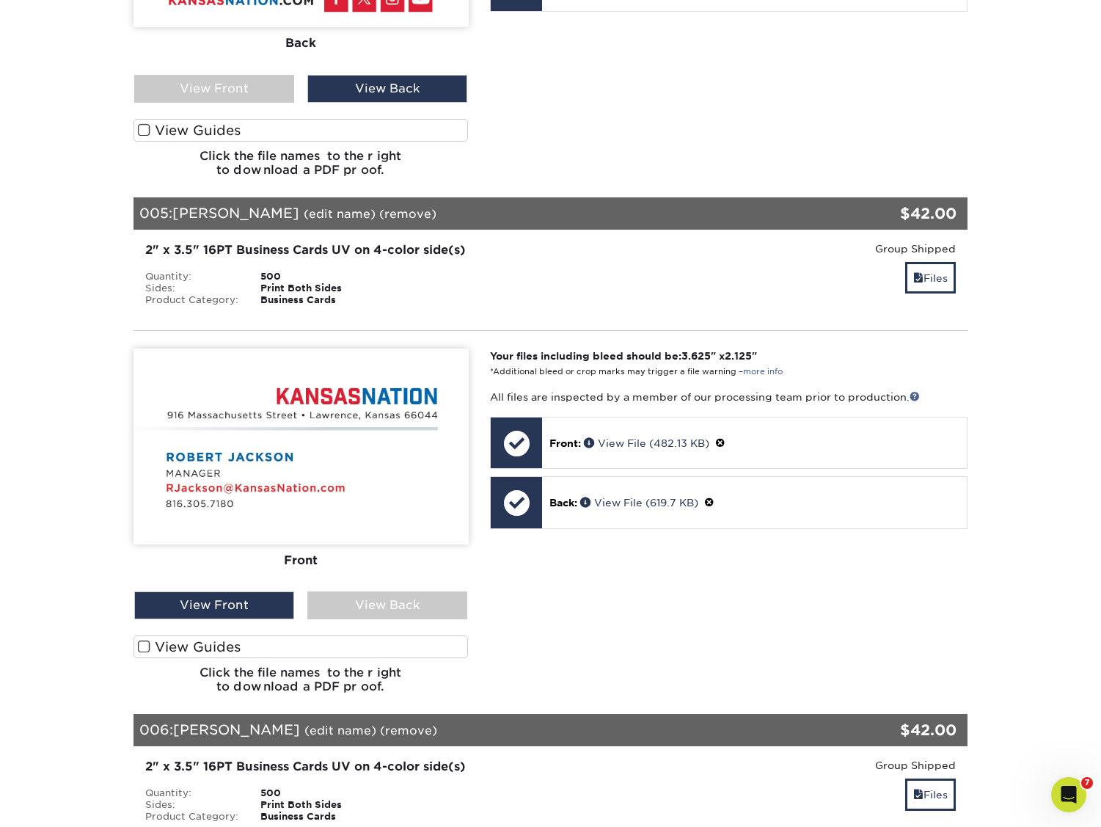
scroll to position [2202, 0]
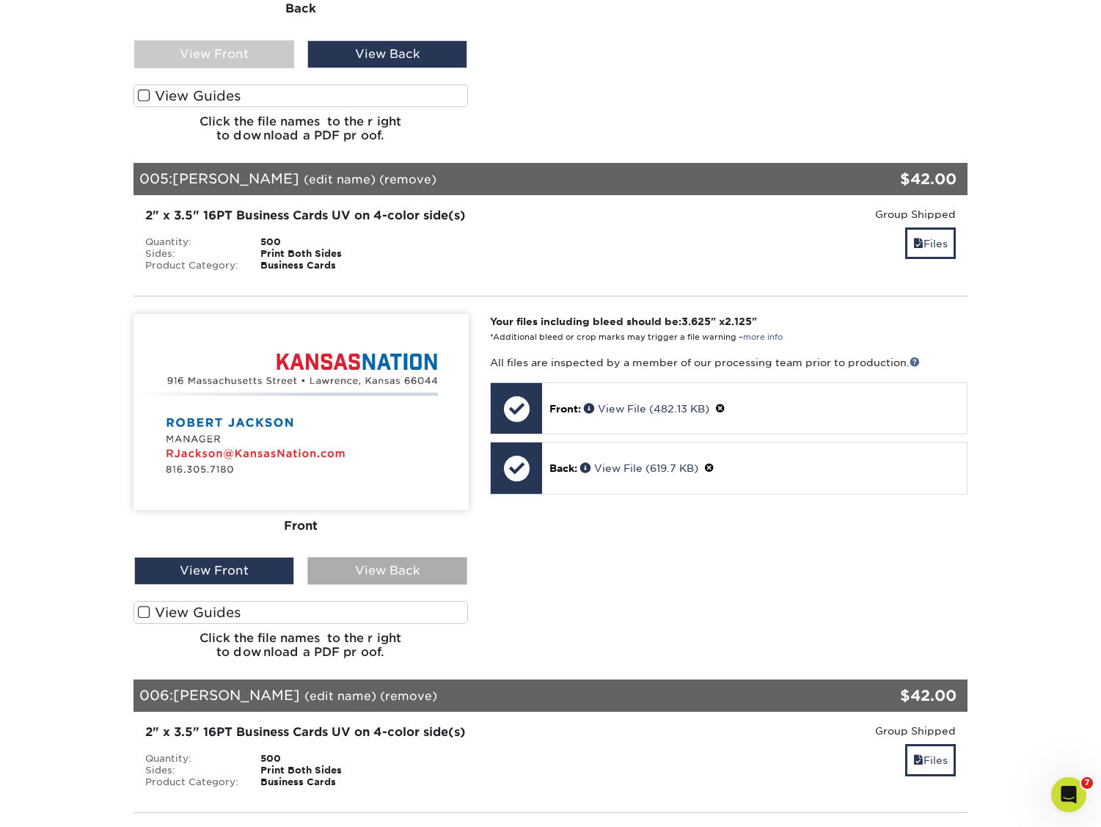
click at [359, 560] on div "View Back" at bounding box center [387, 571] width 160 height 28
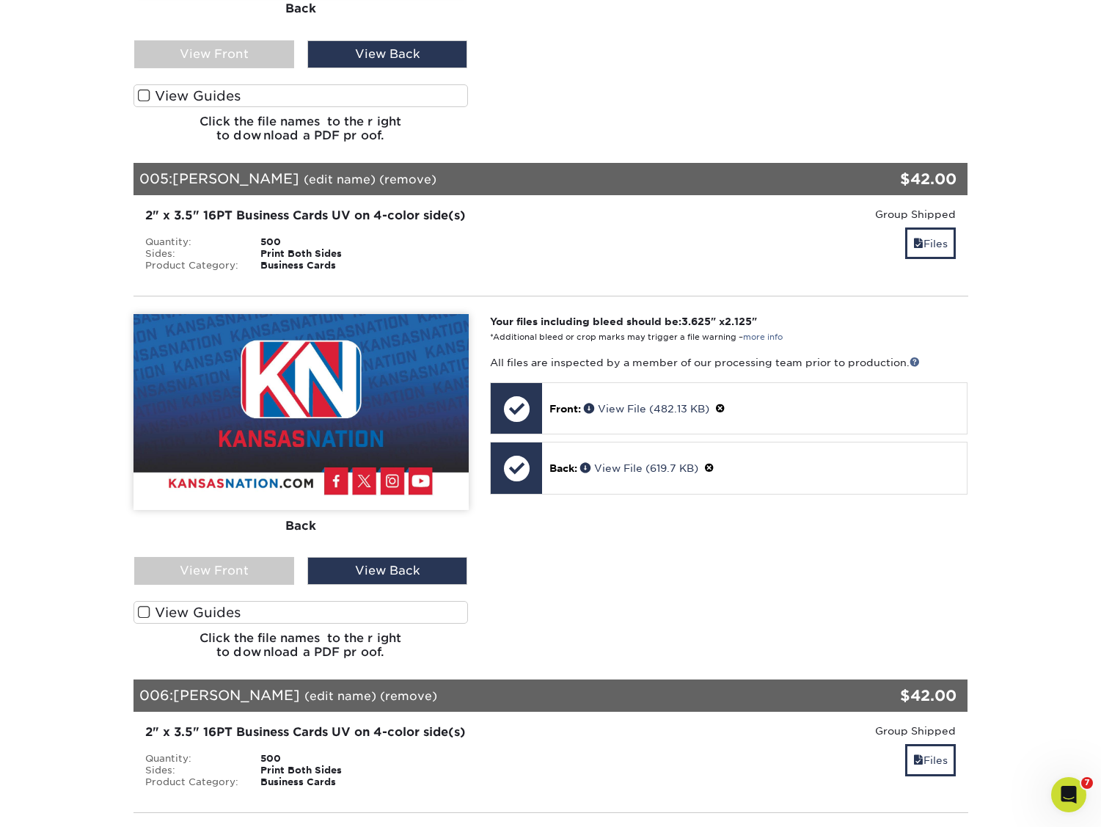
scroll to position [2449, 0]
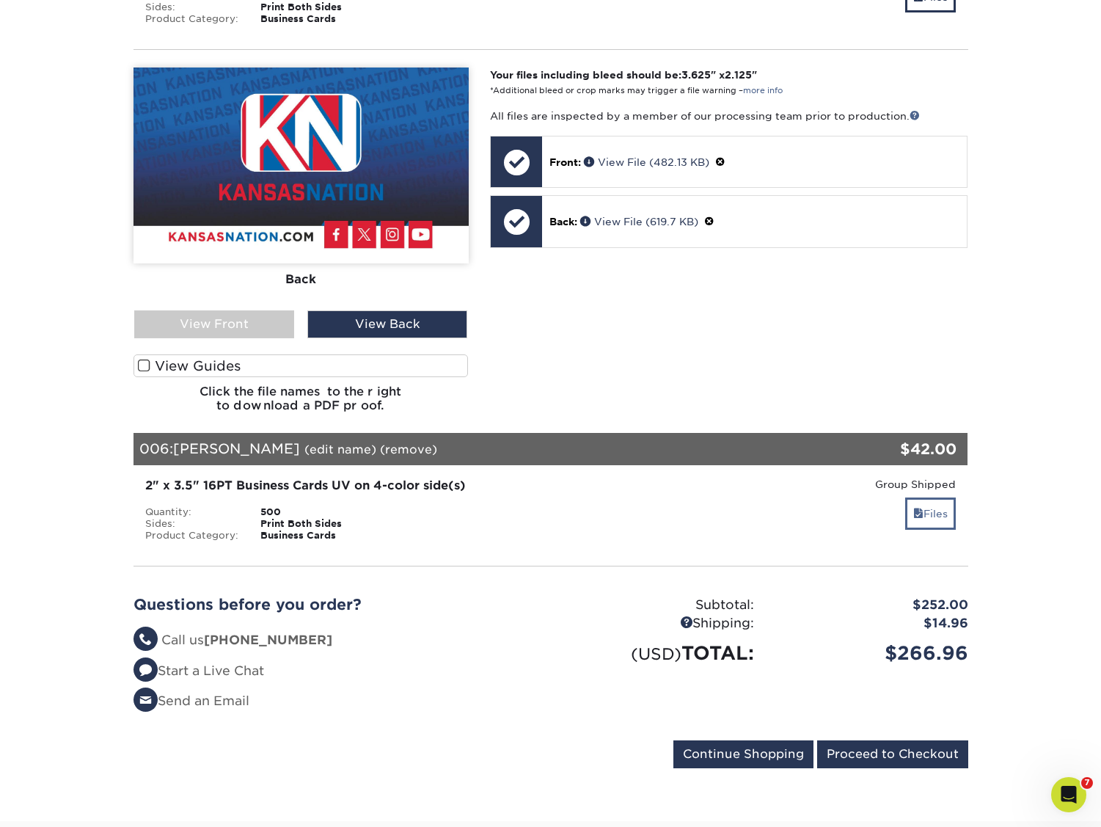
click at [942, 497] on link "Files" at bounding box center [930, 513] width 51 height 32
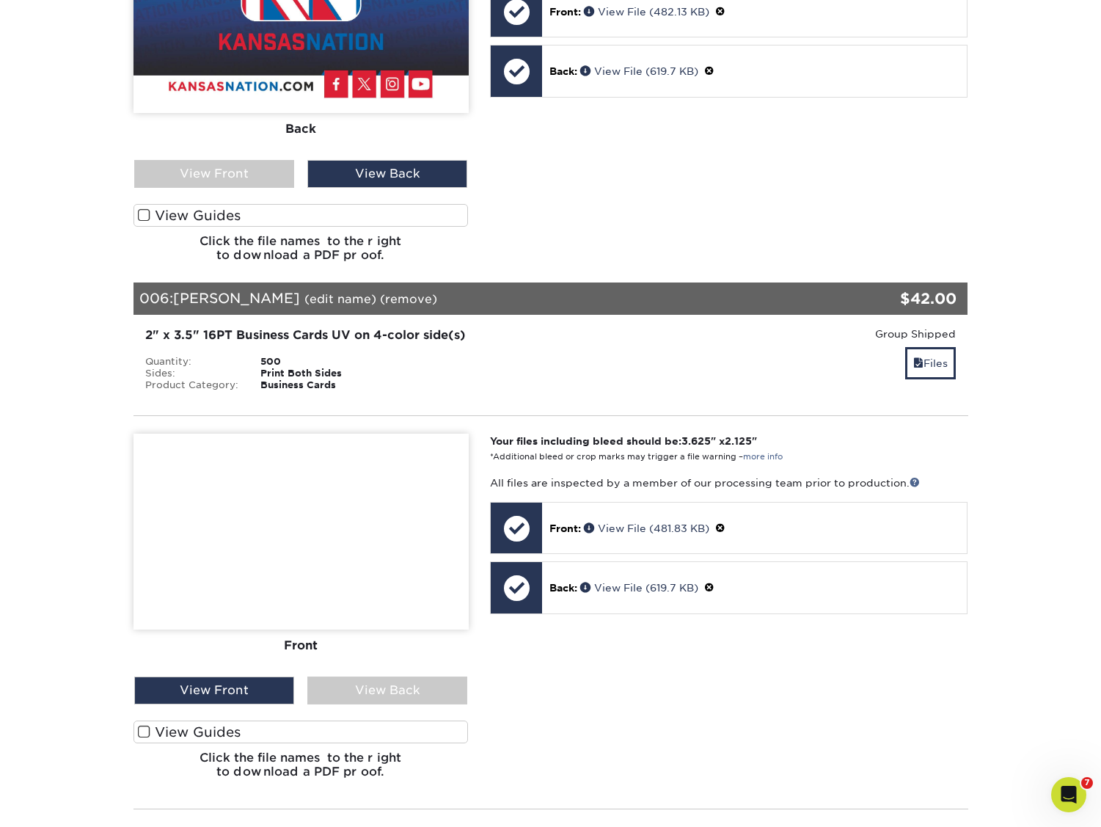
scroll to position [2661, 0]
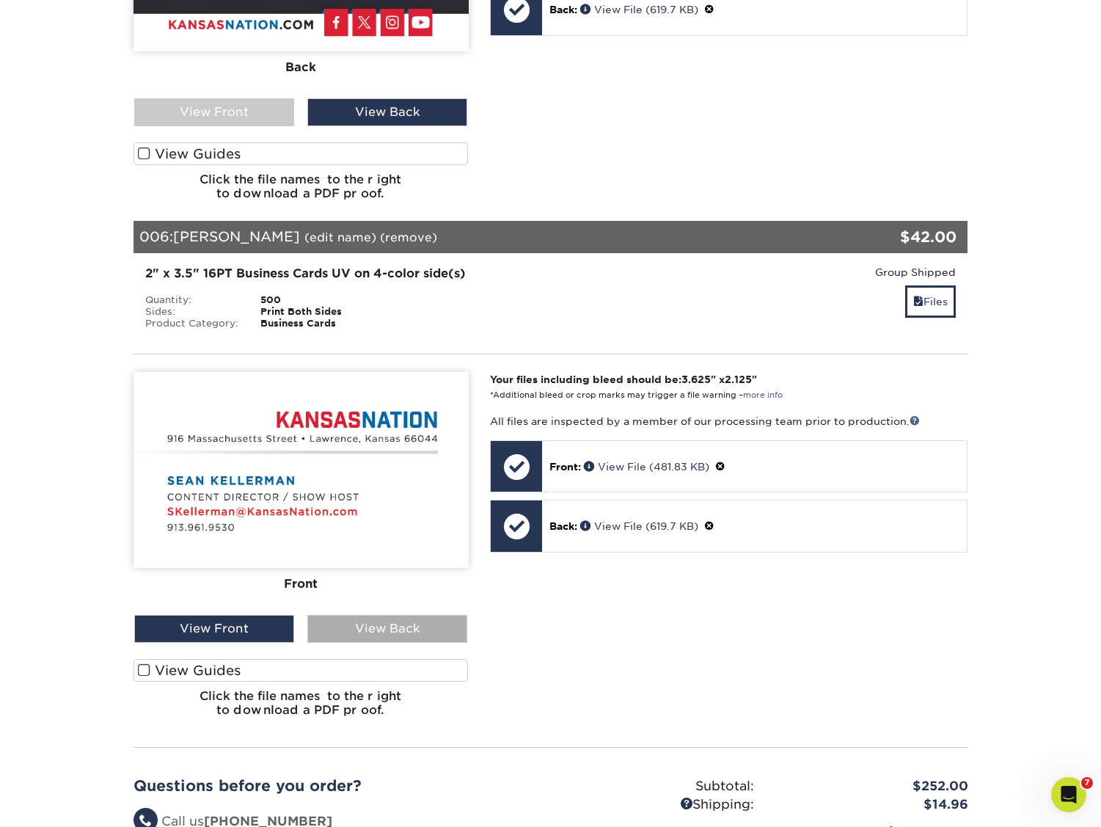
click at [404, 615] on div "View Back" at bounding box center [387, 629] width 160 height 28
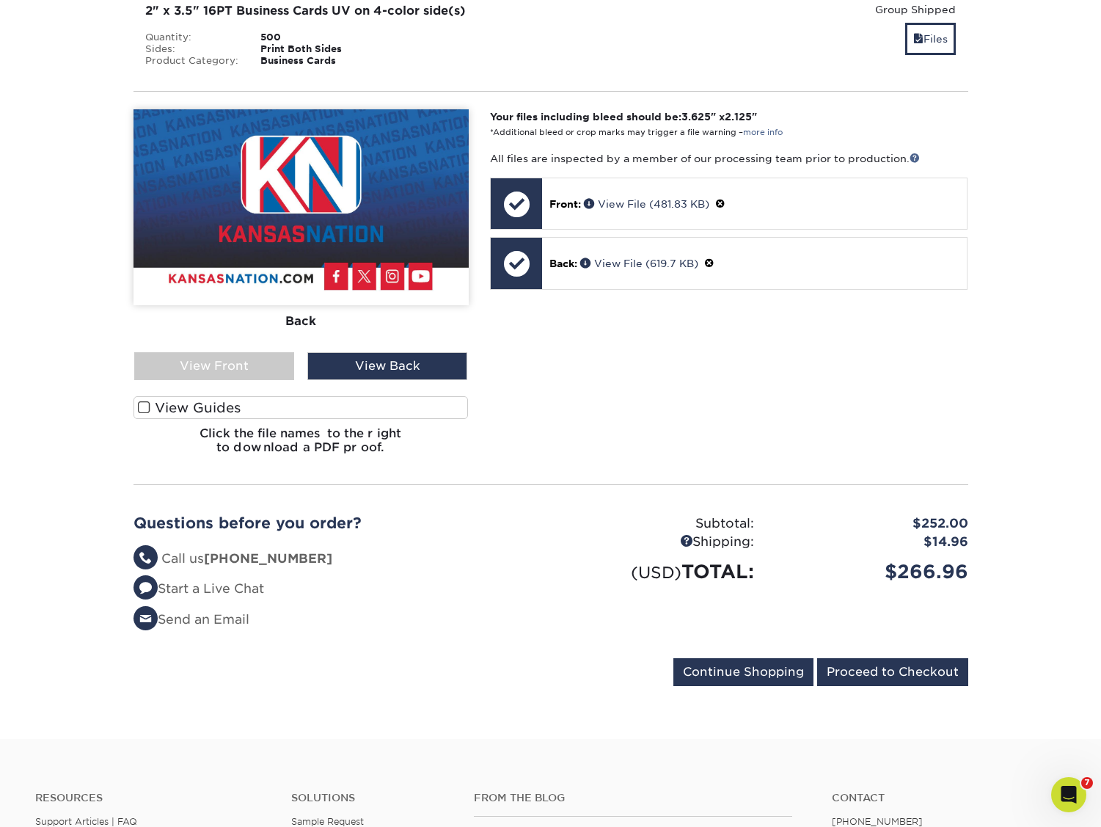
scroll to position [2930, 0]
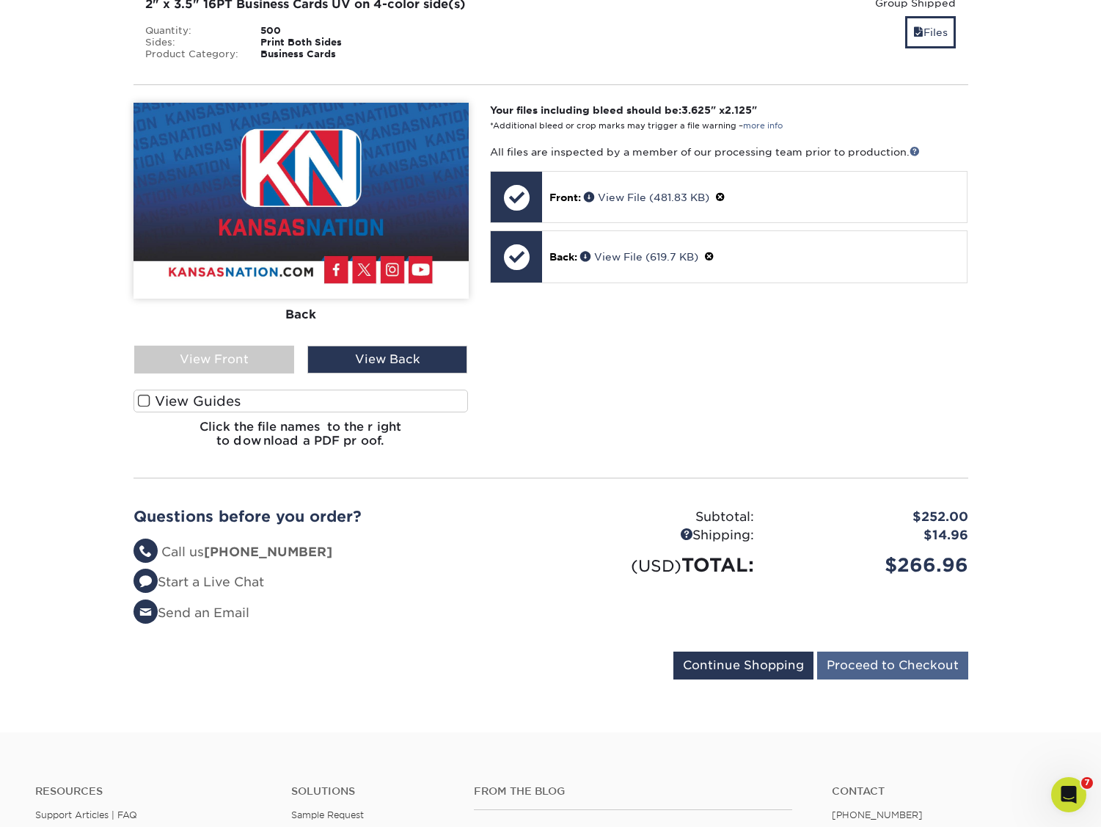
click at [866, 651] on input "Proceed to Checkout" at bounding box center [892, 665] width 151 height 28
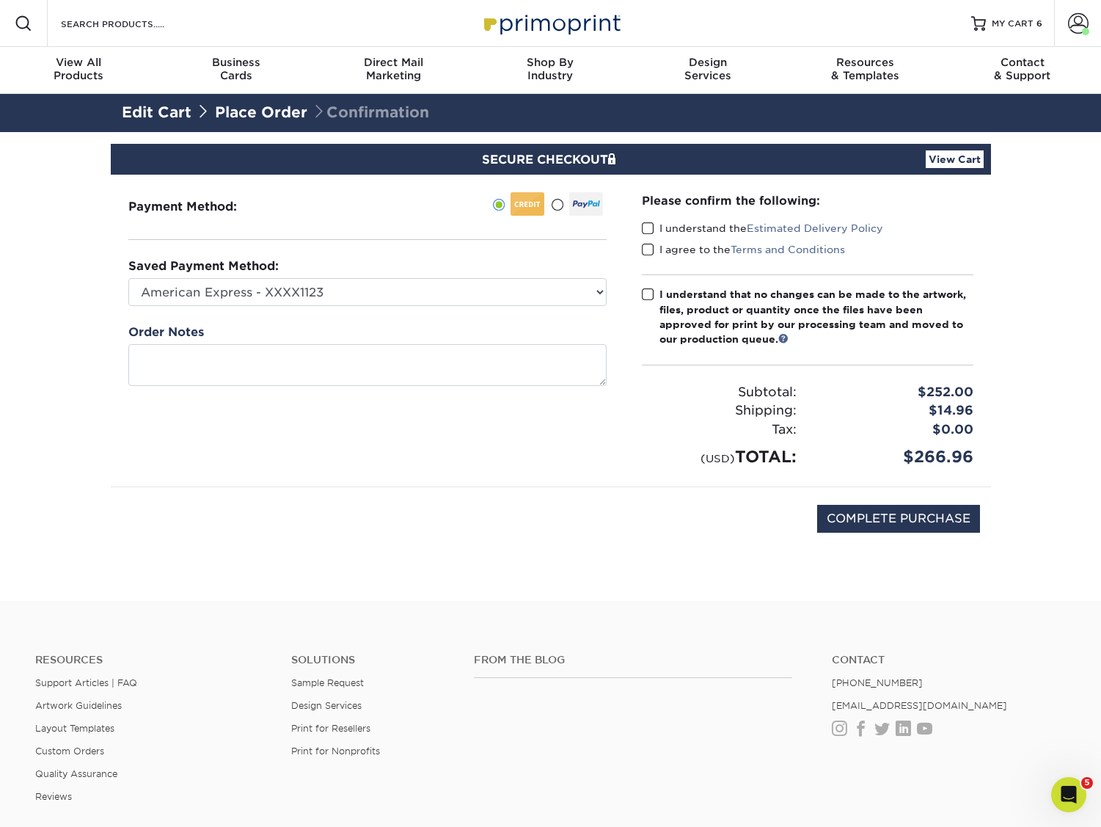
click at [644, 227] on span at bounding box center [648, 229] width 12 height 14
click at [0, 0] on input "I understand the Estimated Delivery Policy" at bounding box center [0, 0] width 0 height 0
click at [646, 249] on span at bounding box center [648, 250] width 12 height 14
click at [0, 0] on input "I agree to the Terms and Conditions" at bounding box center [0, 0] width 0 height 0
click at [648, 287] on label "I understand that no changes can be made to the artwork, files, product or quan…" at bounding box center [808, 317] width 332 height 60
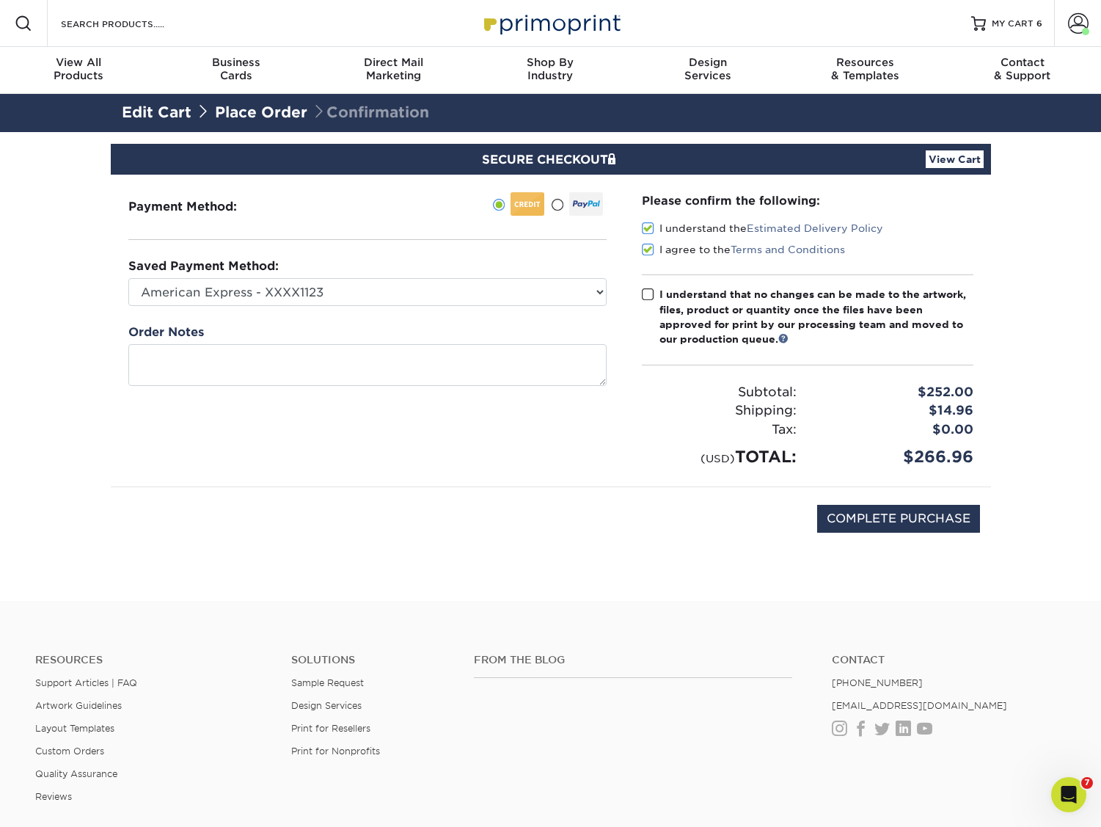
click at [0, 0] on input "I understand that no changes can be made to the artwork, files, product or quan…" at bounding box center [0, 0] width 0 height 0
click at [648, 294] on span at bounding box center [648, 295] width 12 height 14
click at [0, 0] on input "I understand that no changes can be made to the artwork, files, product or quan…" at bounding box center [0, 0] width 0 height 0
click at [648, 294] on span at bounding box center [648, 295] width 12 height 14
click at [0, 0] on input "I understand that no changes can be made to the artwork, files, product or quan…" at bounding box center [0, 0] width 0 height 0
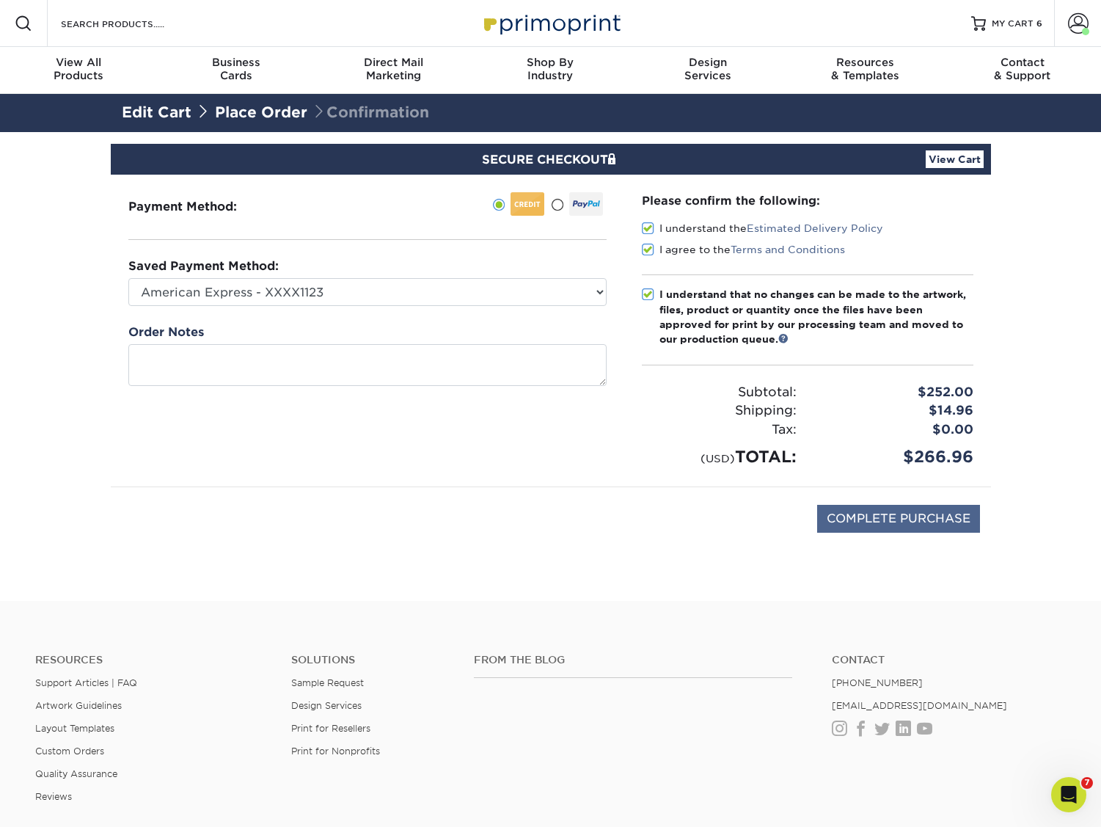
click at [894, 511] on input "COMPLETE PURCHASE" at bounding box center [898, 519] width 163 height 28
type input "PROCESSING, PLEASE WAIT..."
